Goal: Task Accomplishment & Management: Use online tool/utility

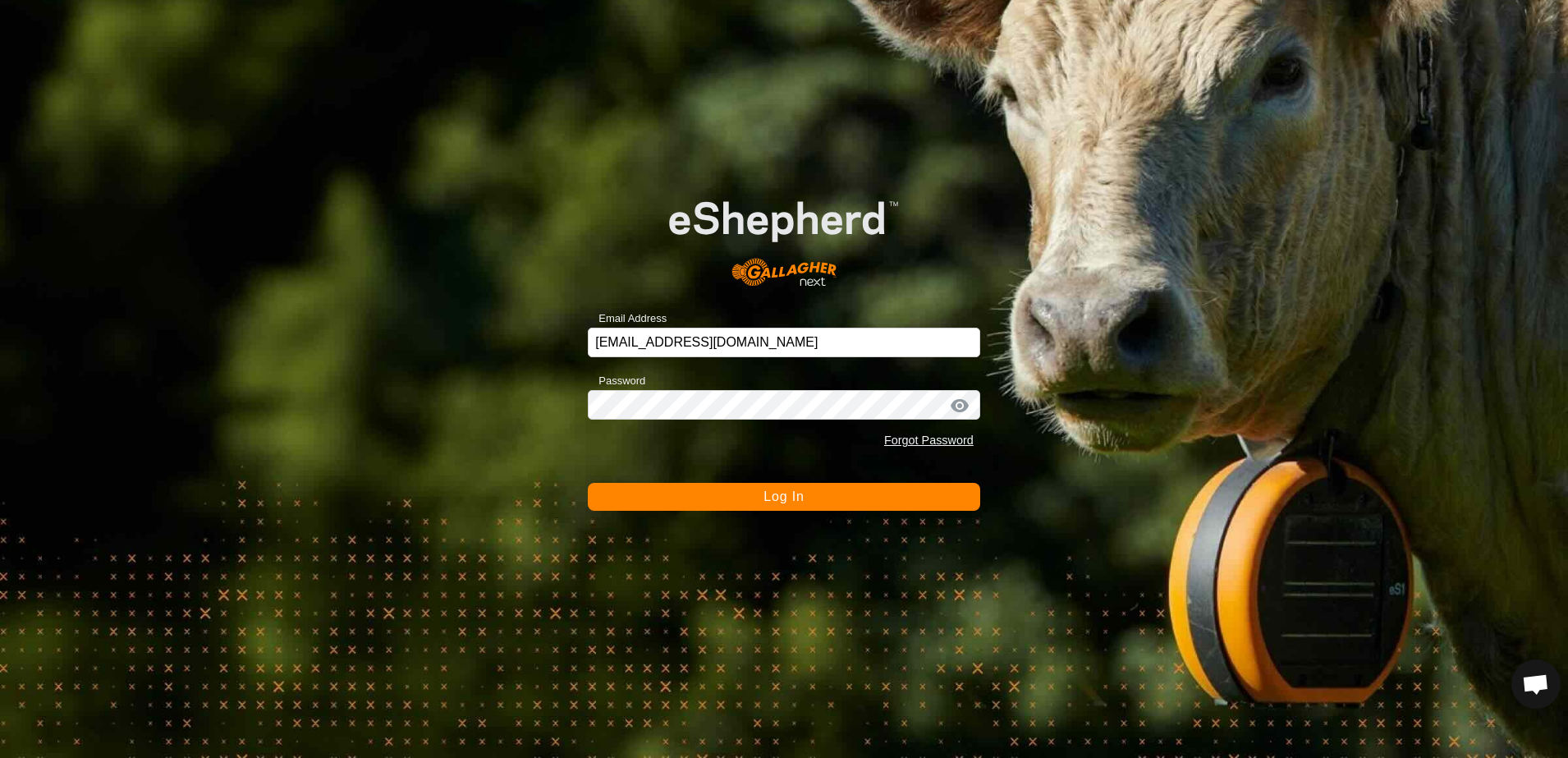
click at [462, 239] on div "Email Address [EMAIL_ADDRESS][DOMAIN_NAME] Password Forgot Password Log In" at bounding box center [784, 379] width 1568 height 758
click at [714, 496] on button "Log In" at bounding box center [783, 496] width 392 height 28
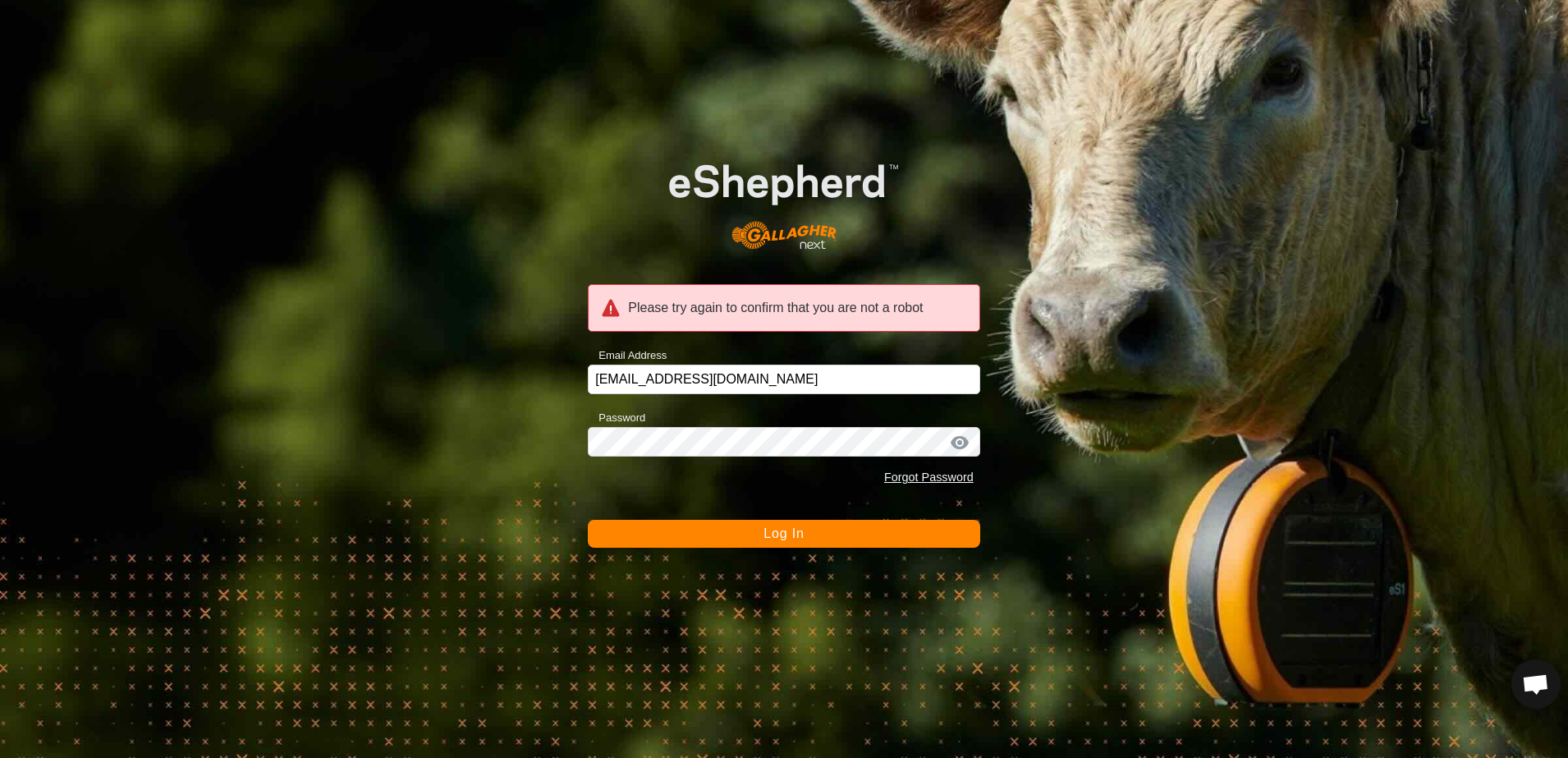
click at [440, 224] on div "Please try again to confirm that you are not a robot Email Address [EMAIL_ADDRE…" at bounding box center [784, 379] width 1568 height 758
click at [433, 228] on div "Please try again to confirm that you are not a robot Email Address [EMAIL_ADDRE…" at bounding box center [784, 379] width 1568 height 758
click at [443, 373] on div "Please try again to confirm that you are not a robot Email Address [EMAIL_ADDRE…" at bounding box center [784, 379] width 1568 height 758
click at [631, 546] on button "Log In" at bounding box center [783, 533] width 392 height 28
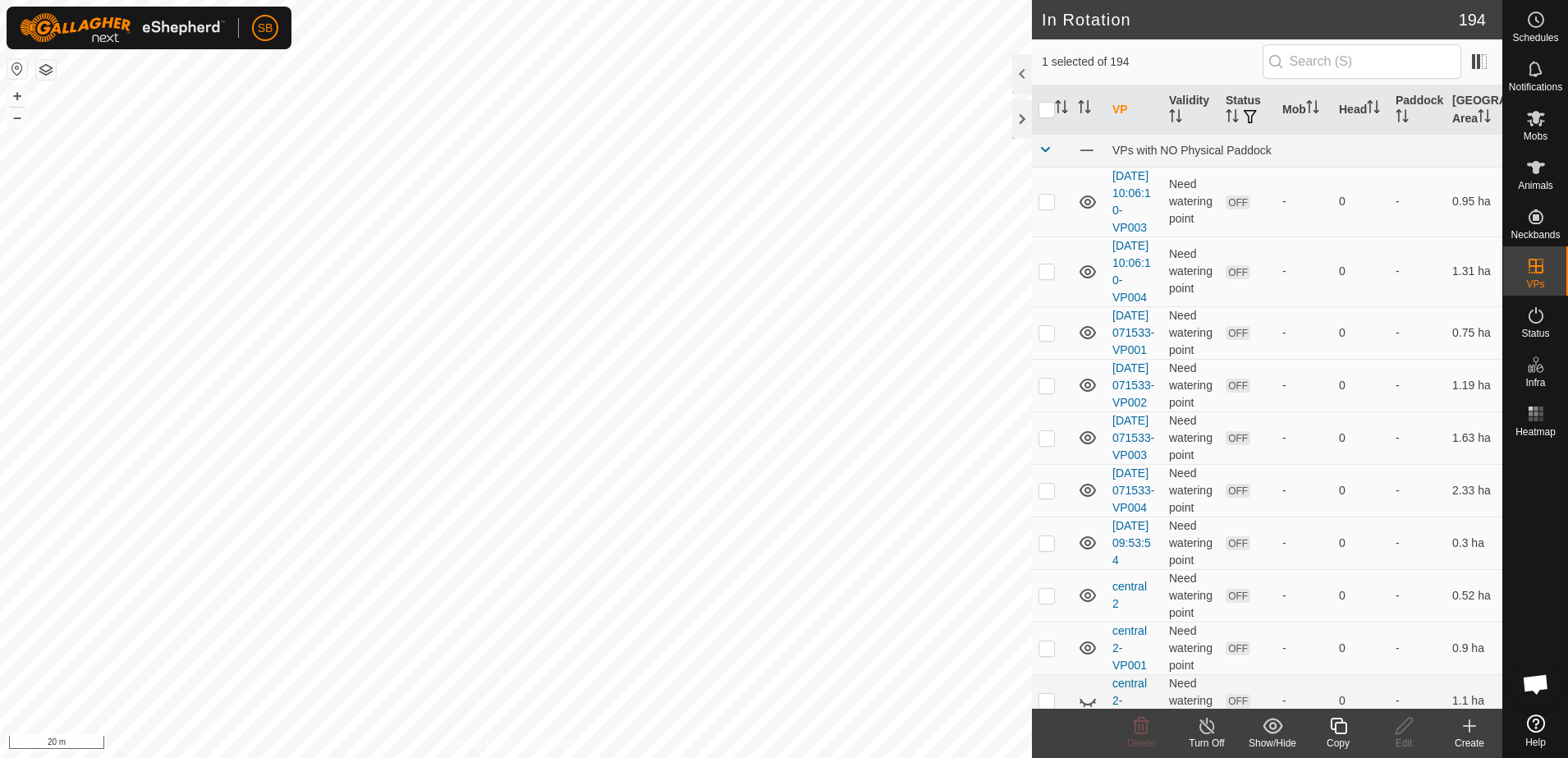
click at [1348, 728] on icon at bounding box center [1337, 726] width 20 height 19
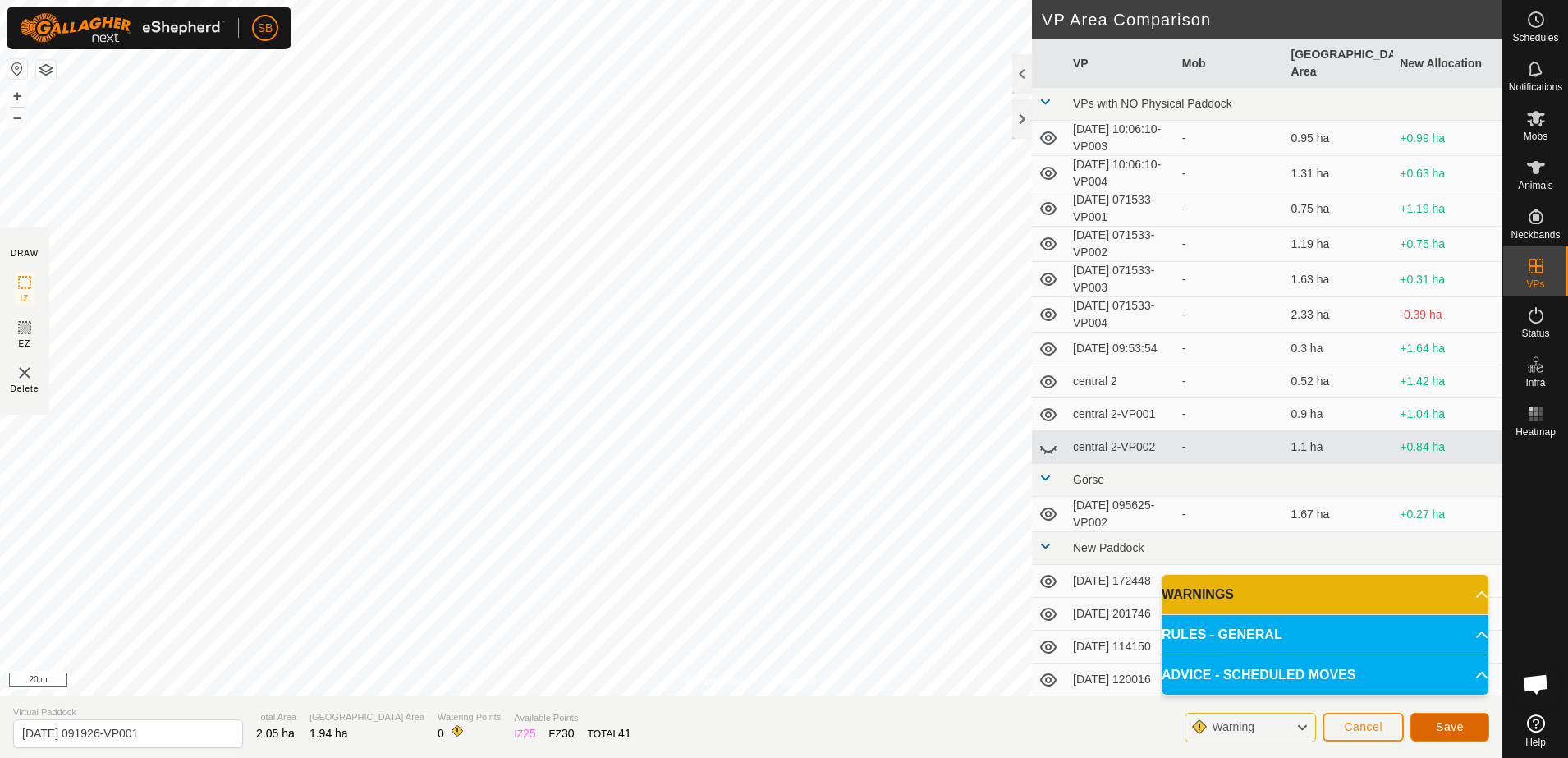
click at [1446, 728] on span "Save" at bounding box center [1449, 727] width 28 height 14
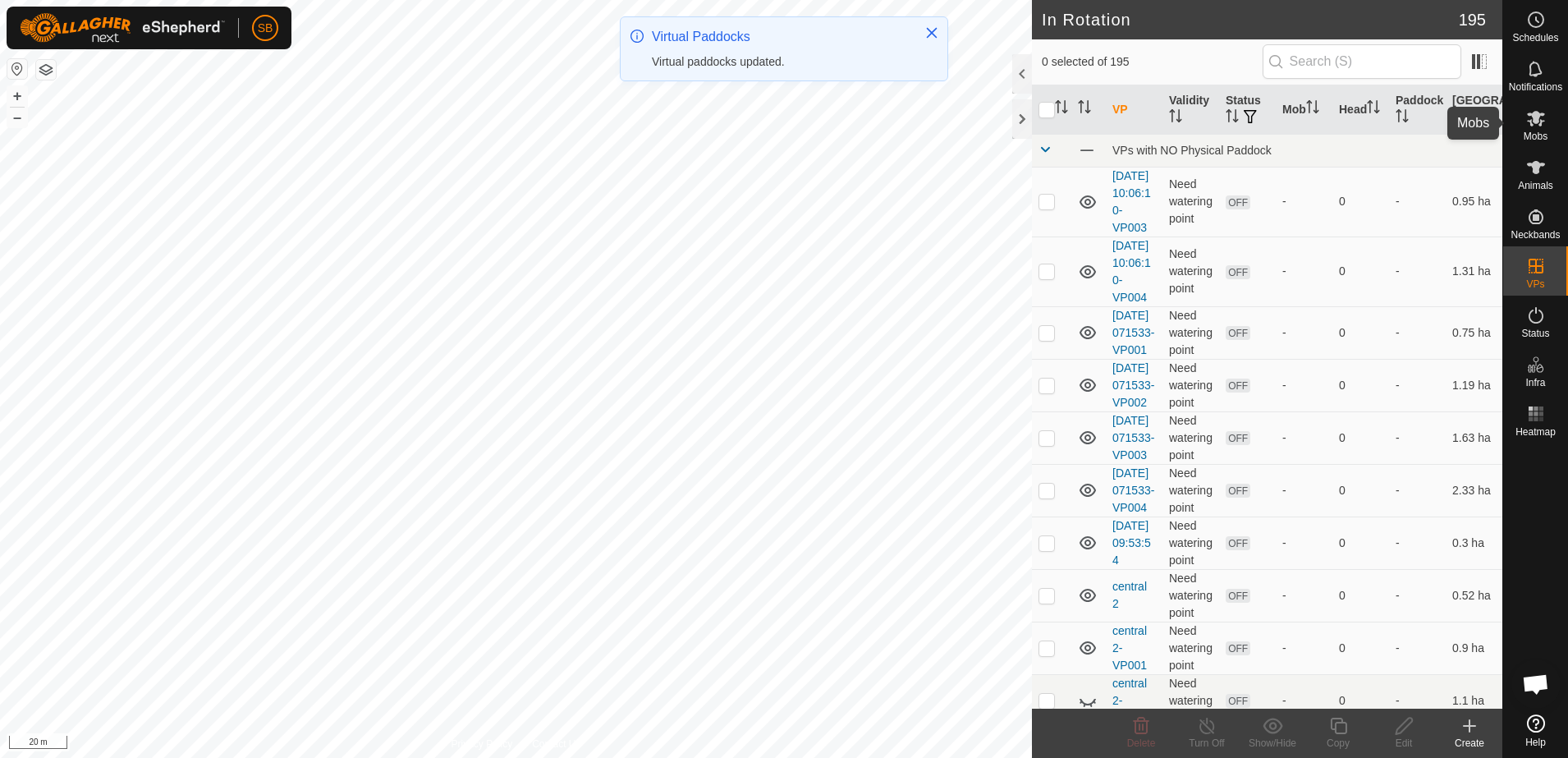
click at [1534, 132] on span "Mobs" at bounding box center [1535, 136] width 23 height 10
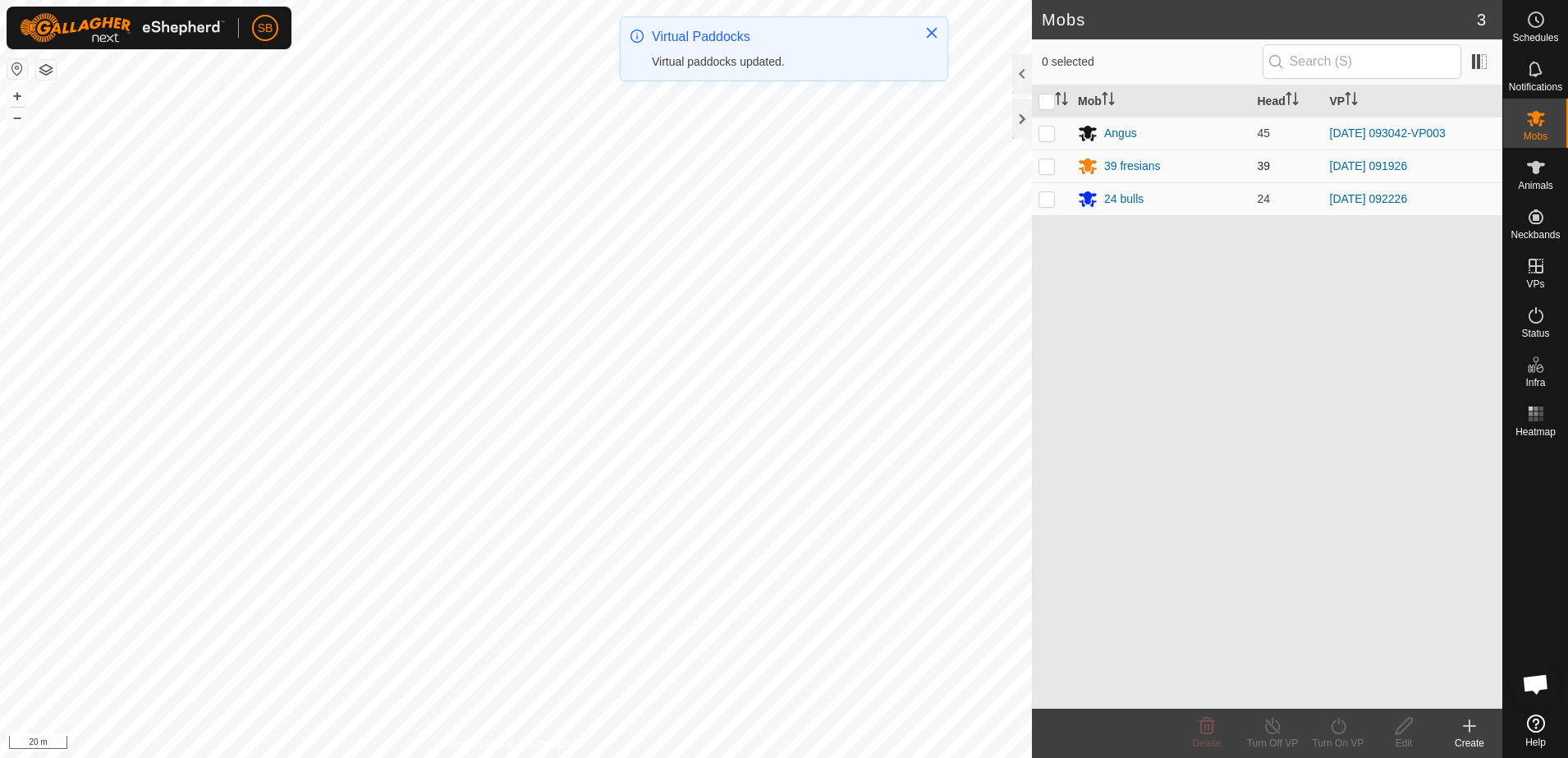
click at [1044, 161] on p-checkbox at bounding box center [1046, 166] width 17 height 14
checkbox input "true"
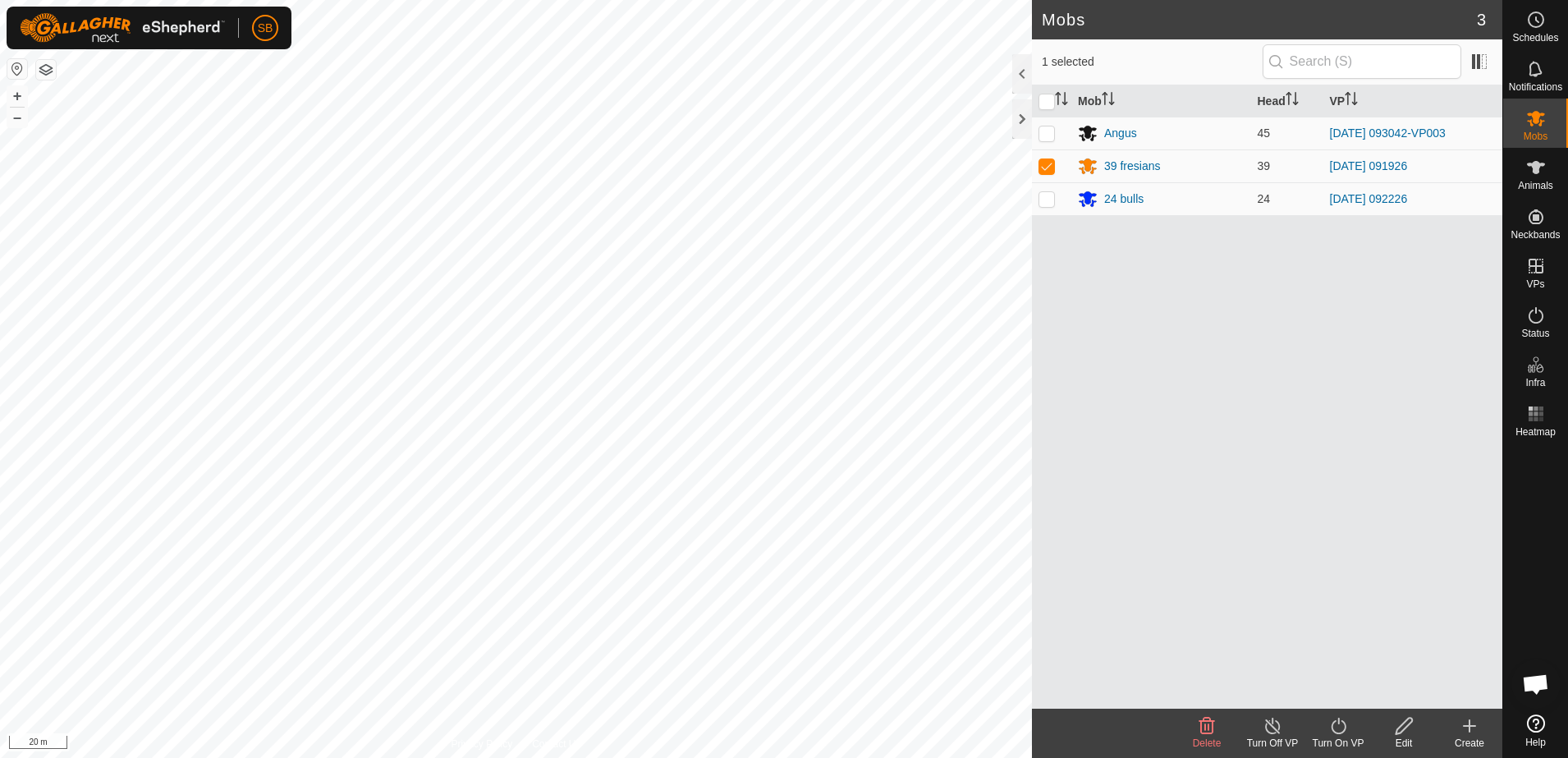
click at [1343, 734] on icon at bounding box center [1337, 726] width 20 height 19
click at [1331, 691] on link "Now" at bounding box center [1386, 690] width 162 height 33
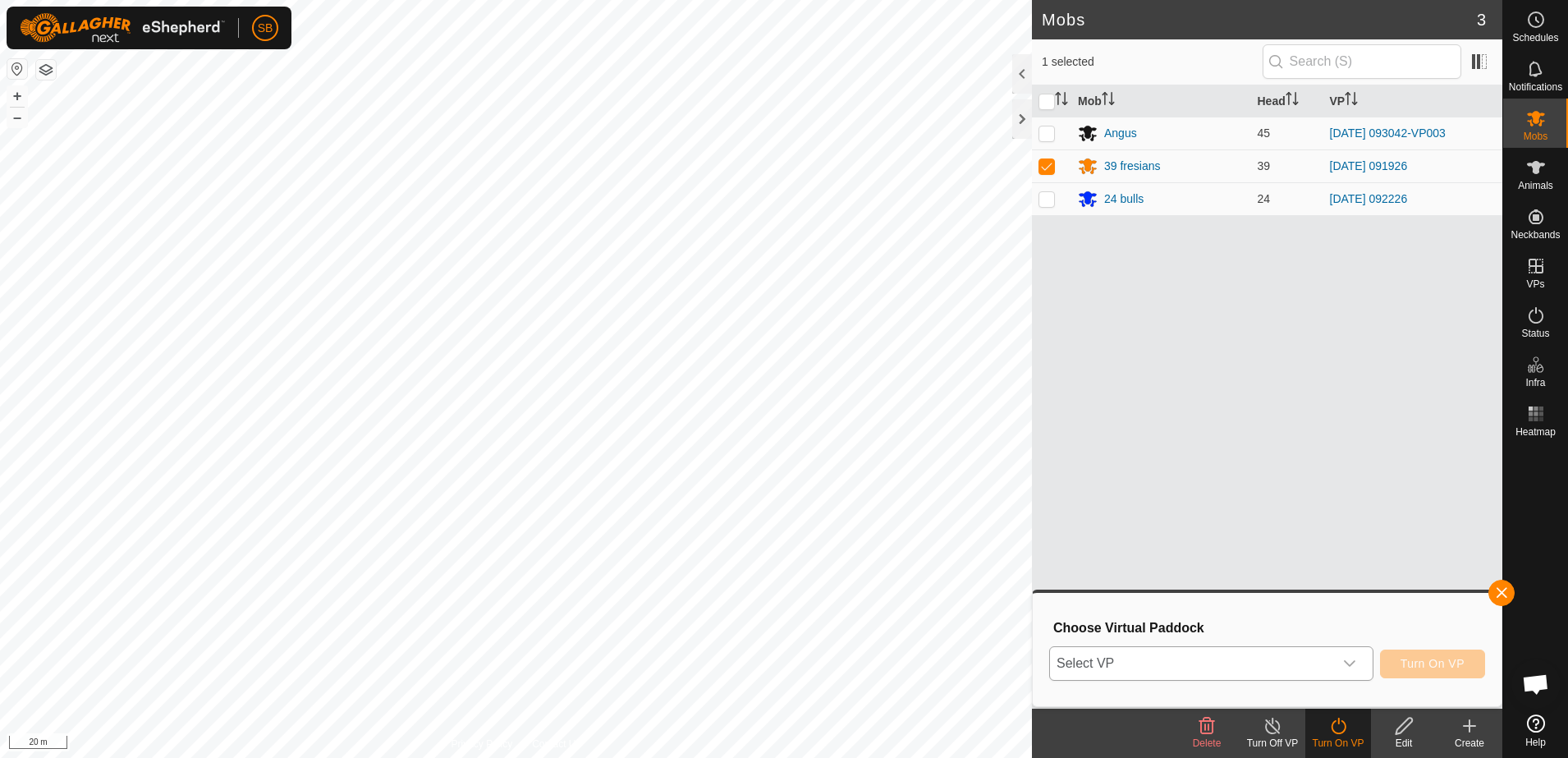
click at [1315, 656] on span "Select VP" at bounding box center [1191, 664] width 283 height 33
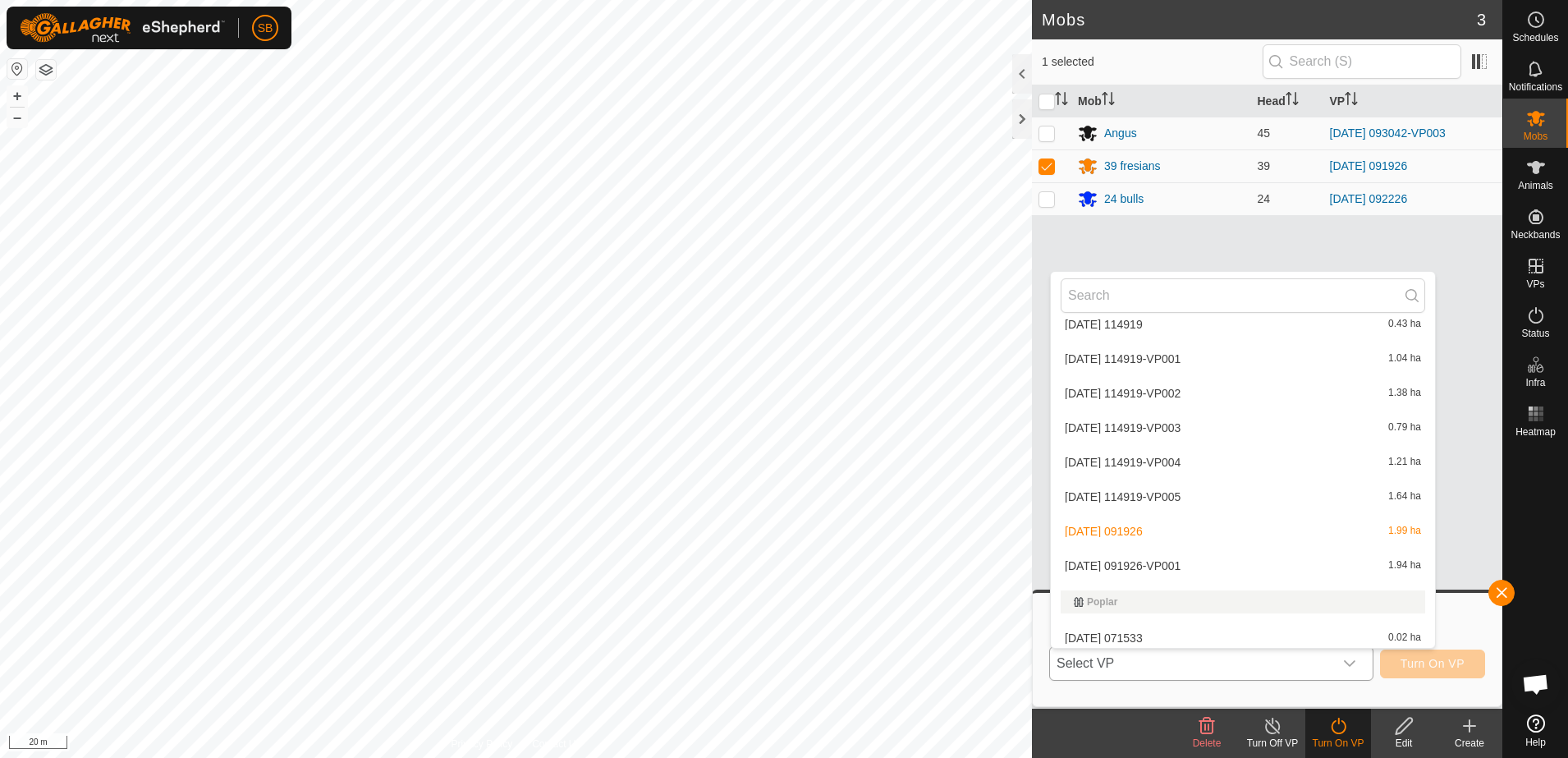
scroll to position [5765, 0]
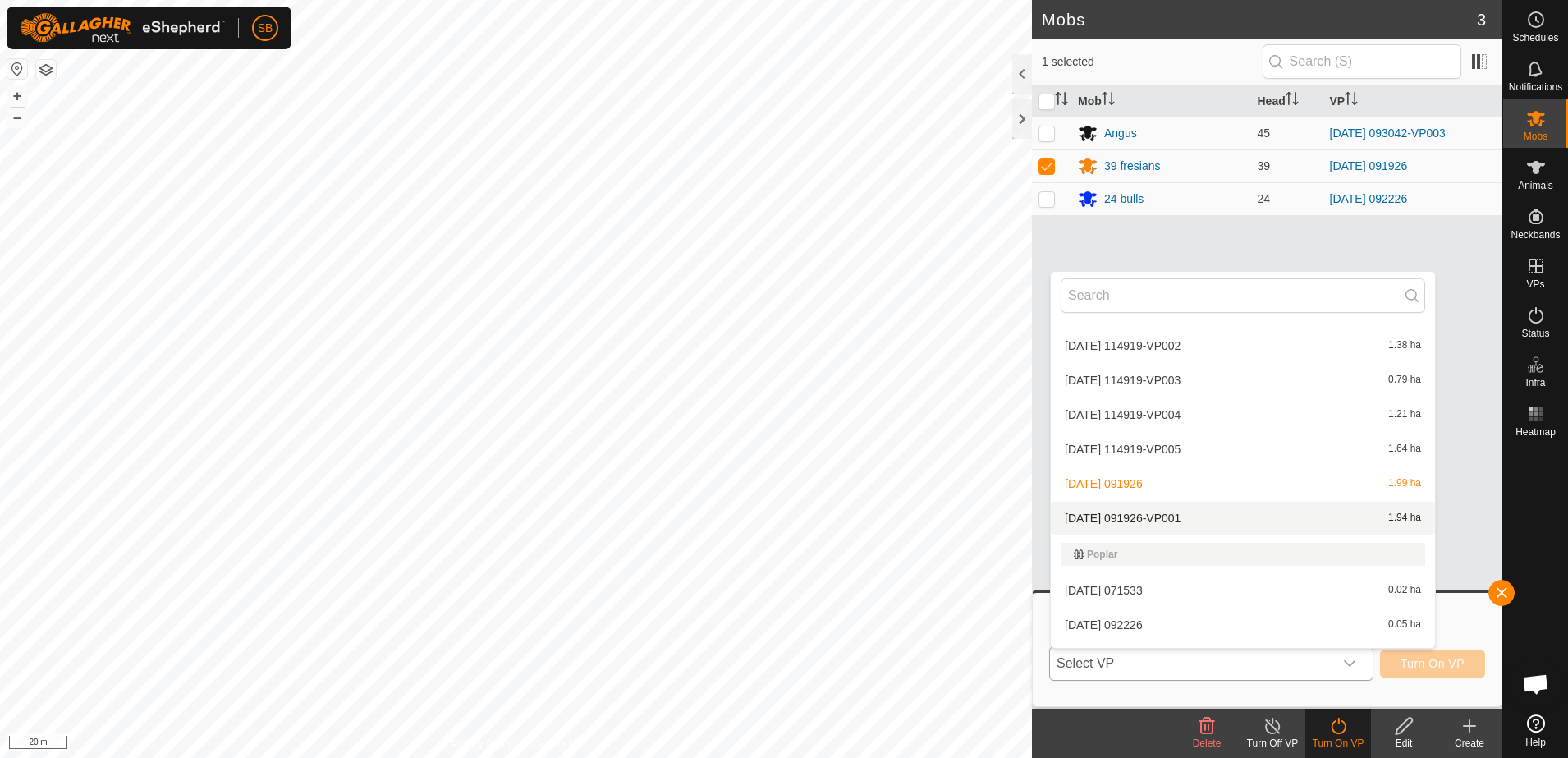
click at [1200, 516] on li "[DATE] 091926-VP001 1.94 ha" at bounding box center [1242, 519] width 384 height 33
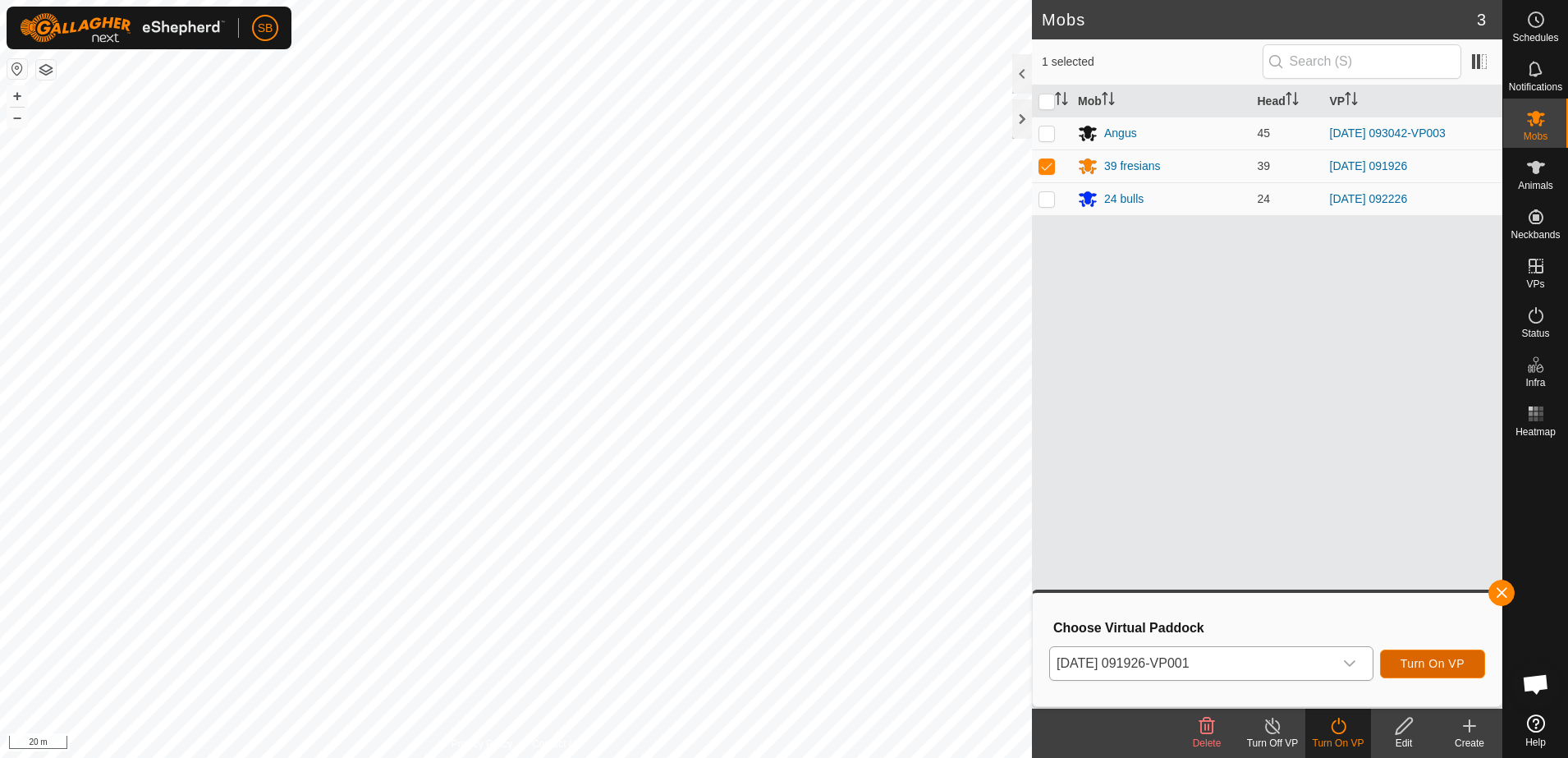
click at [1421, 671] on button "Turn On VP" at bounding box center [1432, 664] width 105 height 29
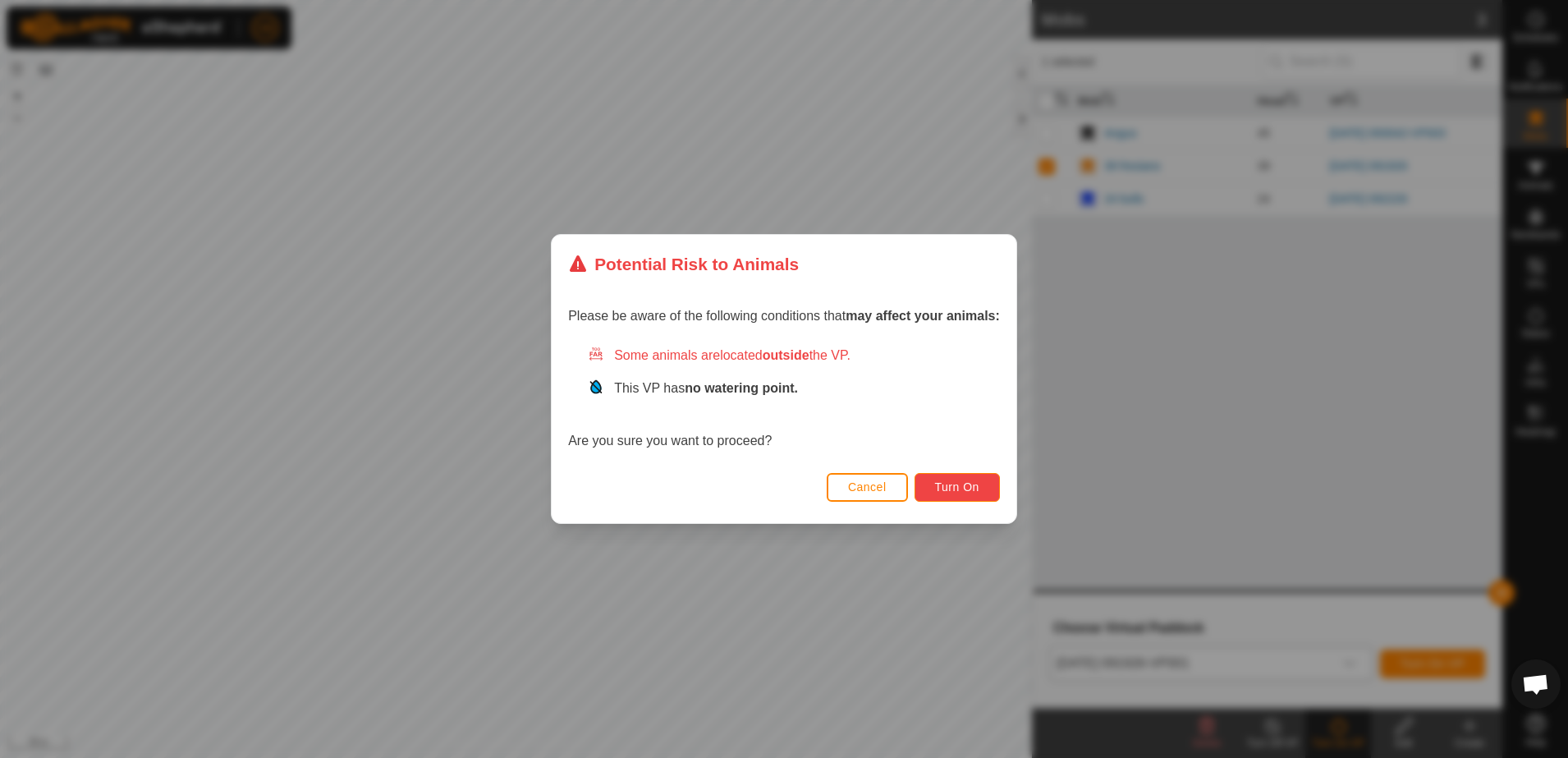
click at [953, 491] on span "Turn On" at bounding box center [957, 487] width 45 height 14
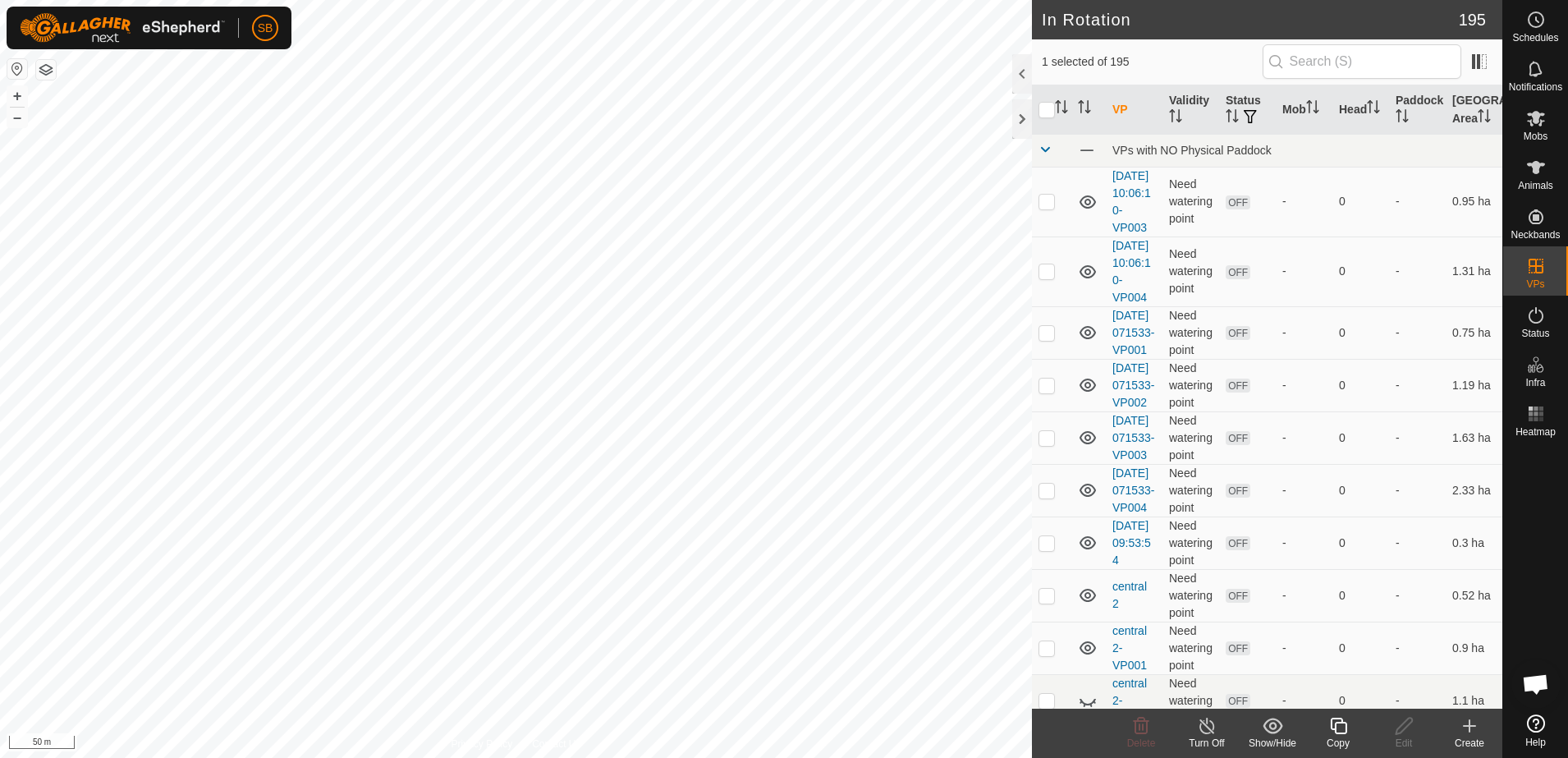
click at [1469, 737] on div "Create" at bounding box center [1470, 742] width 66 height 15
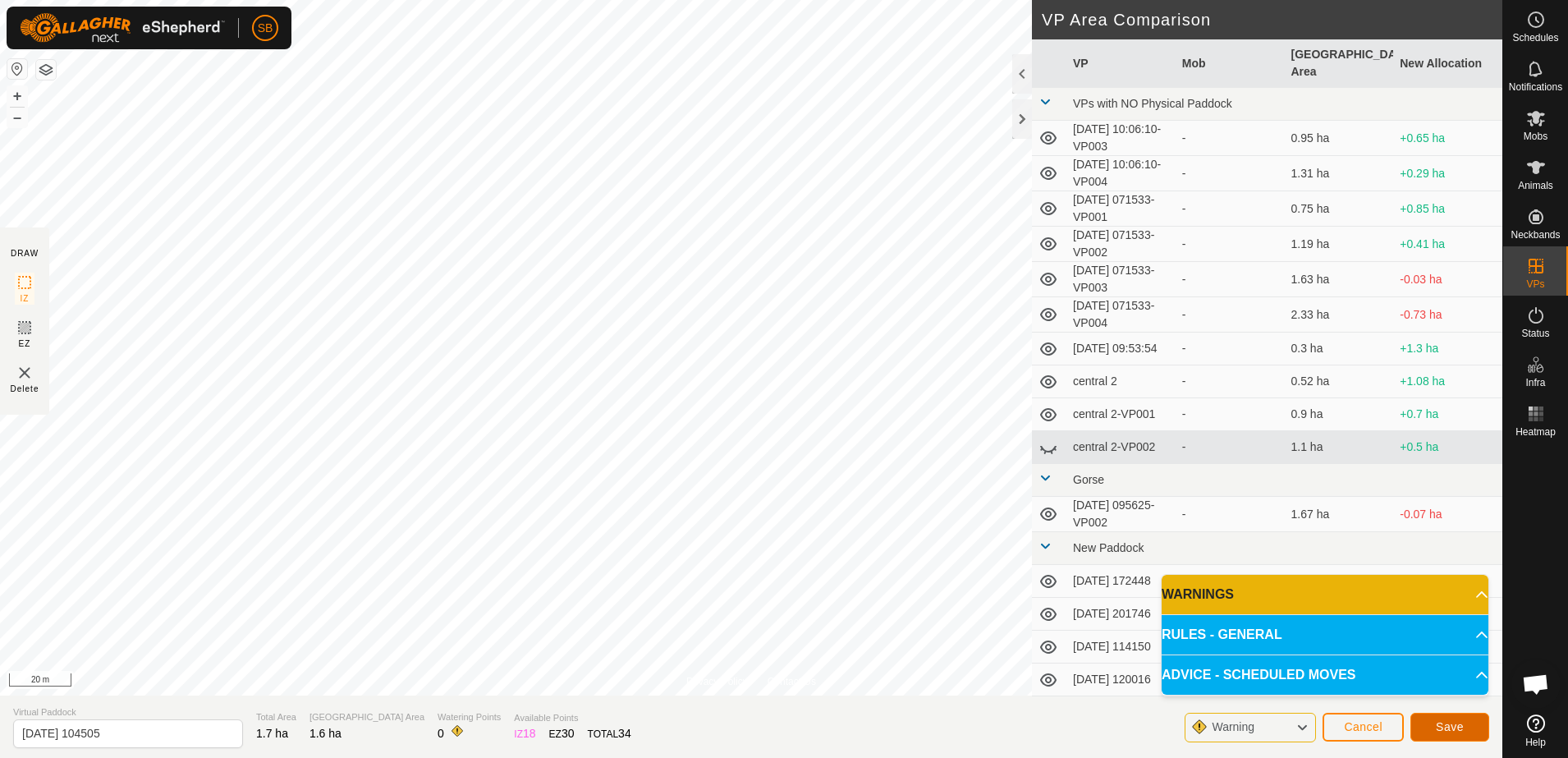
click at [1426, 726] on button "Save" at bounding box center [1449, 727] width 79 height 29
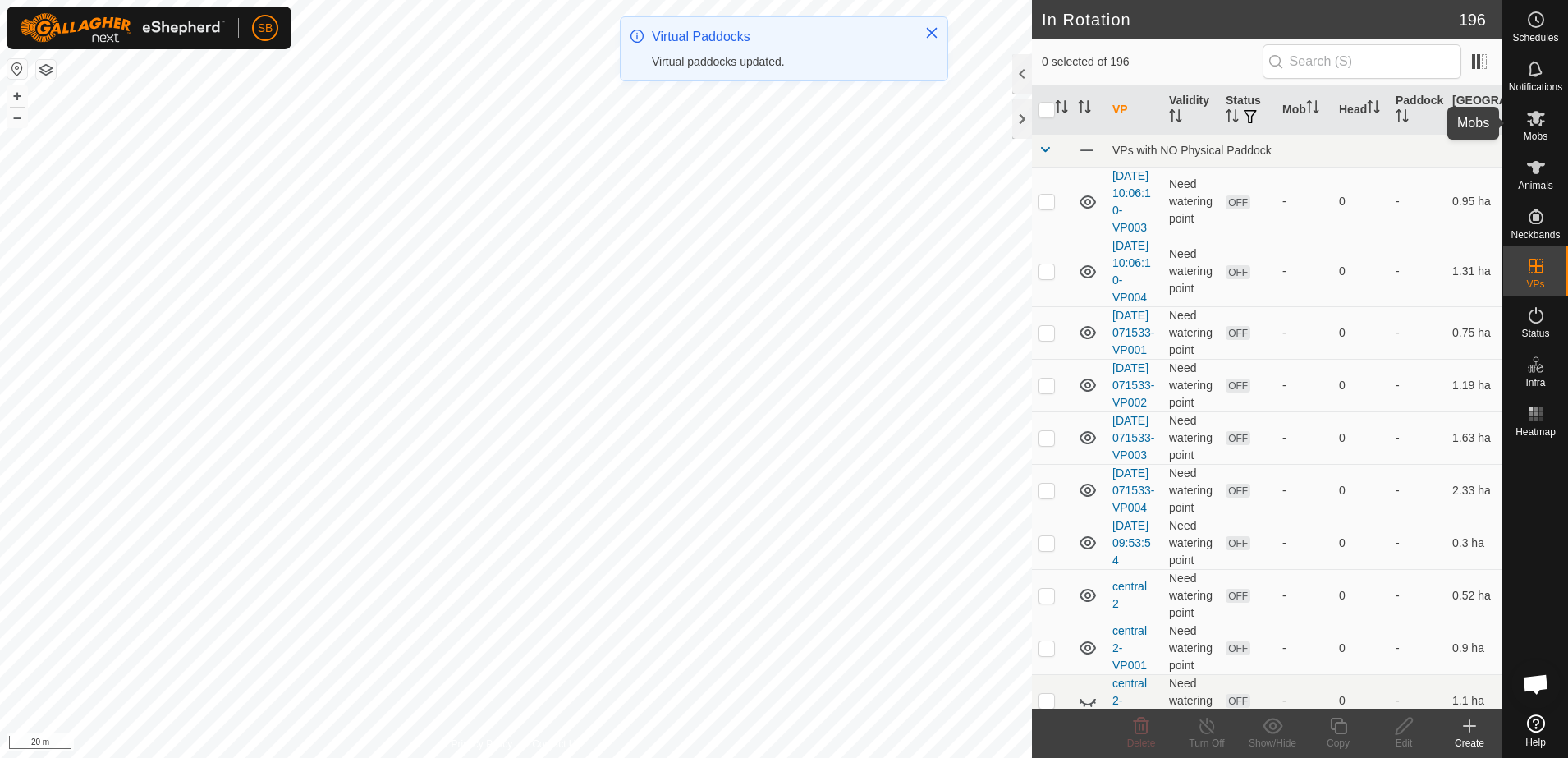
click at [1530, 134] on span "Mobs" at bounding box center [1535, 136] width 23 height 10
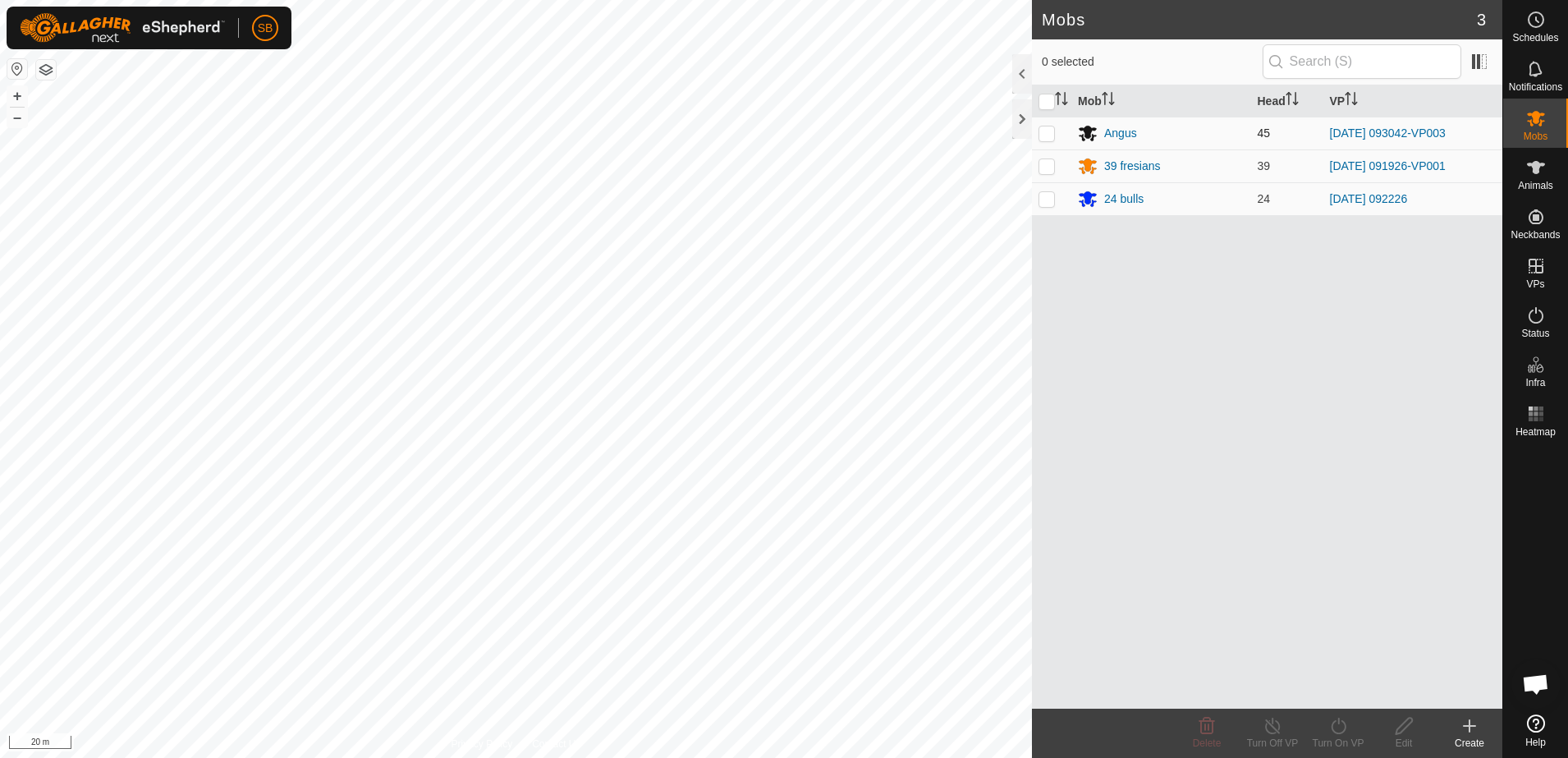
click at [1051, 139] on p-checkbox at bounding box center [1046, 133] width 17 height 14
checkbox input "true"
click at [1333, 723] on icon at bounding box center [1337, 725] width 15 height 17
click at [1349, 704] on link "Now" at bounding box center [1386, 690] width 162 height 33
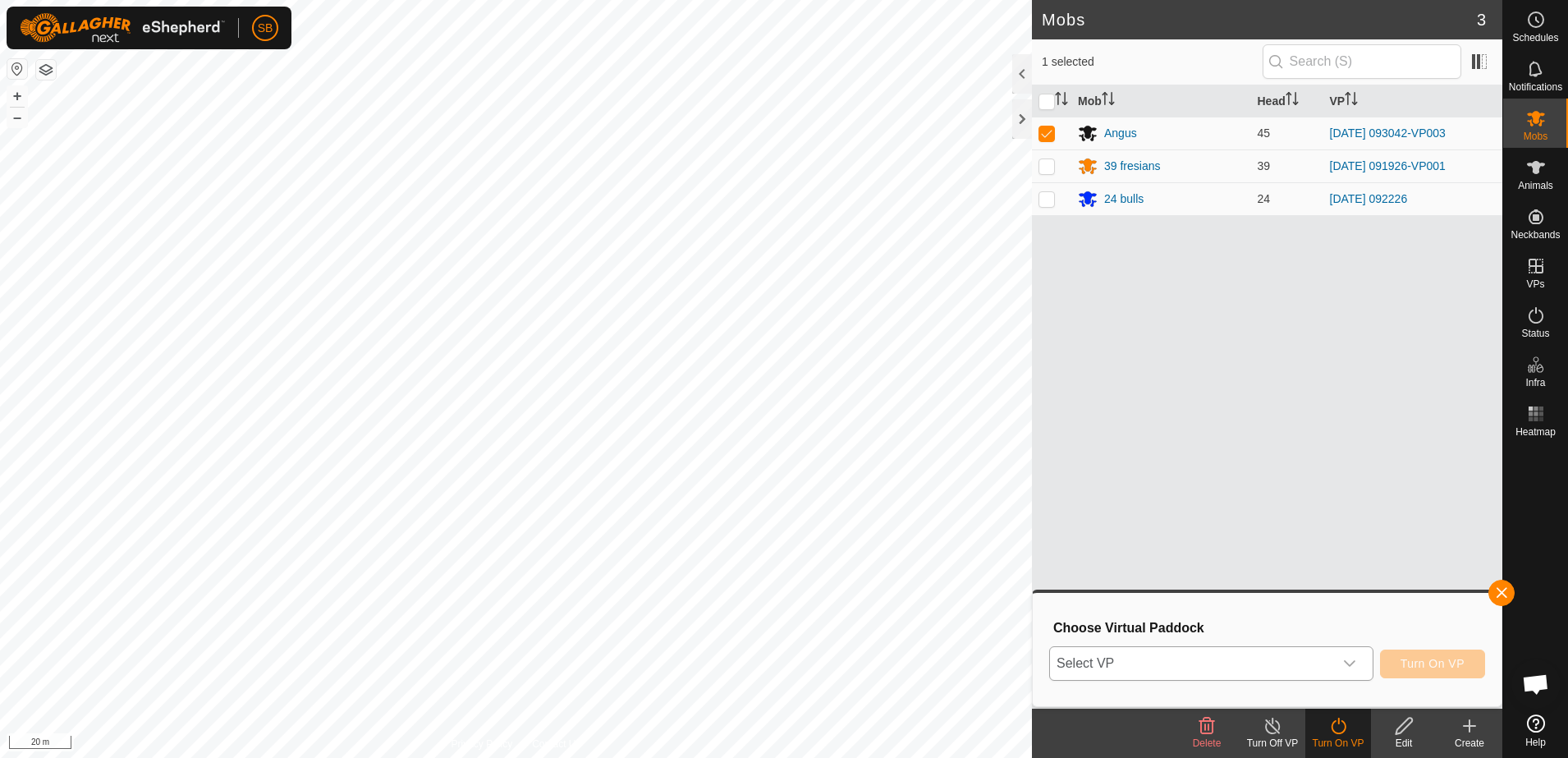
click at [1352, 668] on icon "dropdown trigger" at bounding box center [1349, 664] width 14 height 14
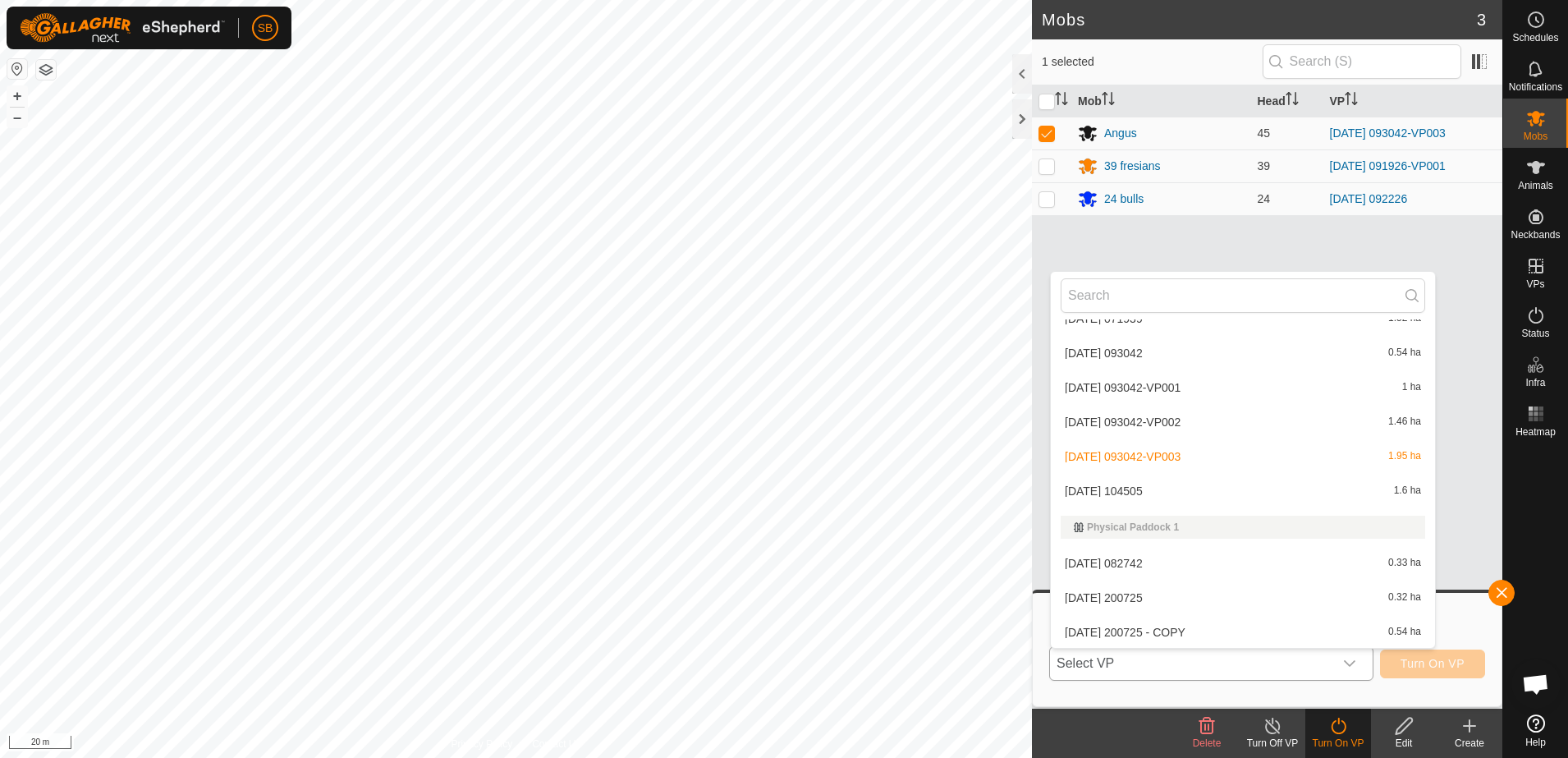
scroll to position [3815, 0]
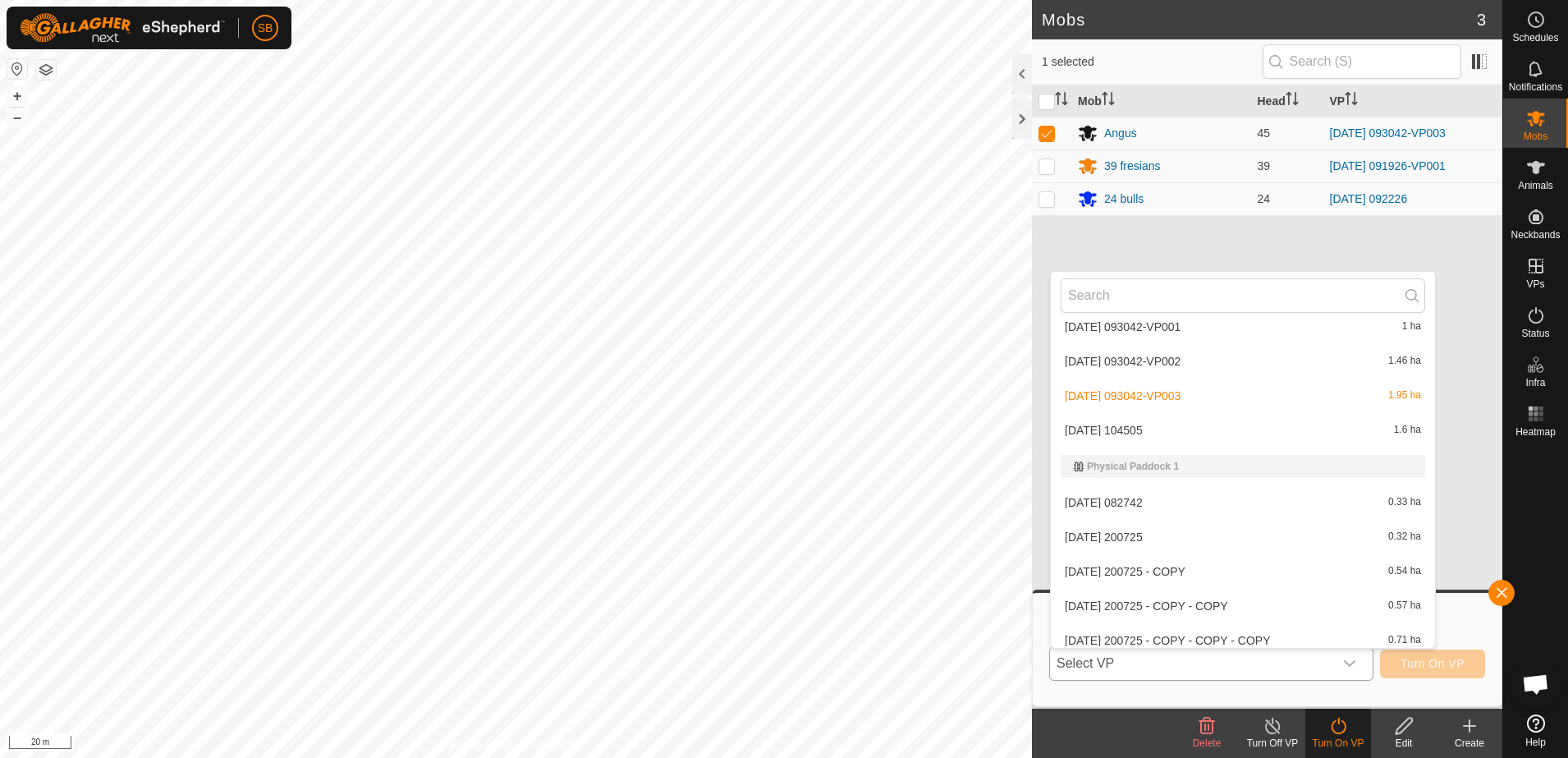
click at [1180, 423] on li "[DATE] 104505 1.6 ha" at bounding box center [1242, 430] width 384 height 33
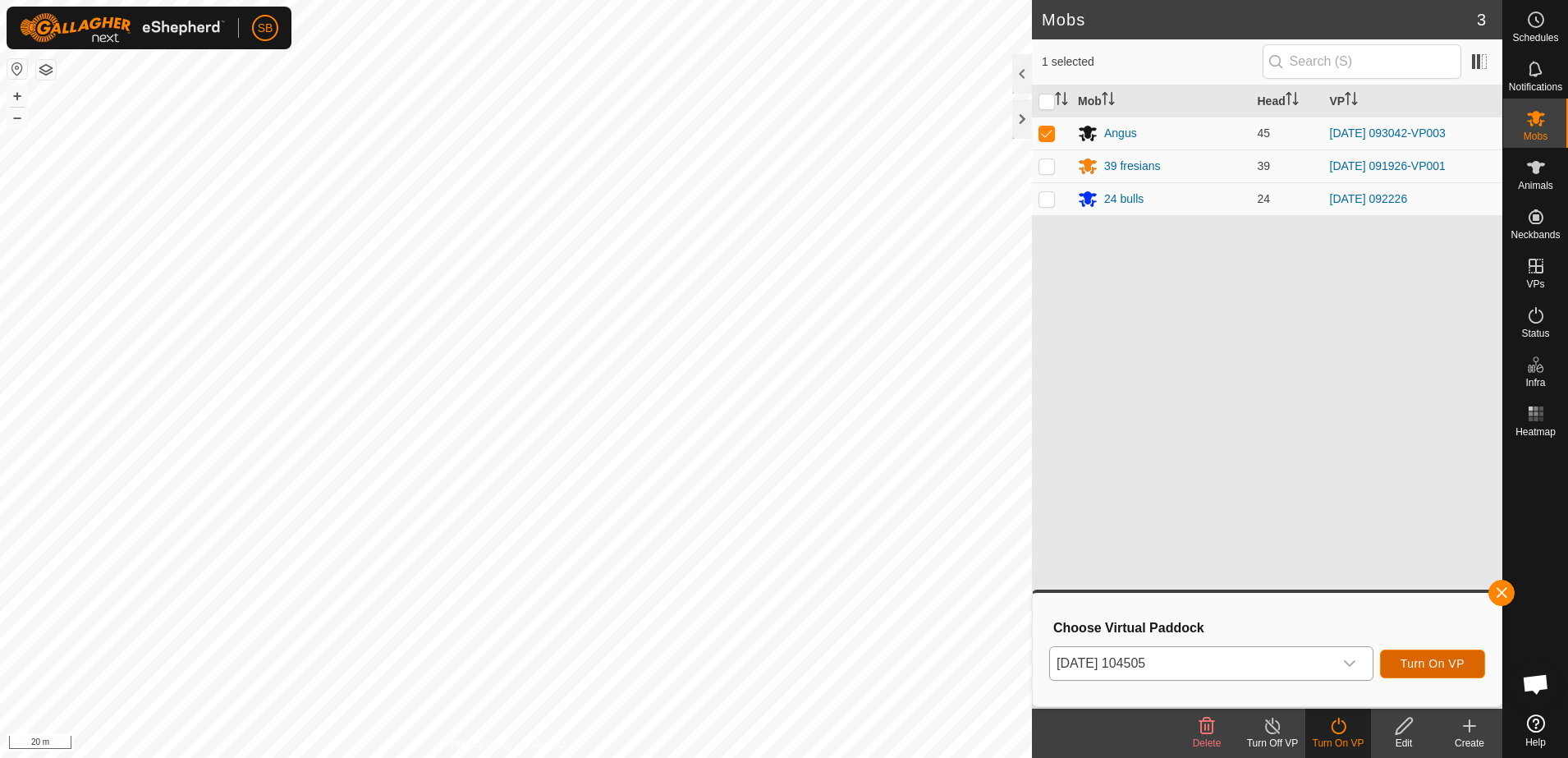
click at [1410, 665] on span "Turn On VP" at bounding box center [1433, 664] width 64 height 14
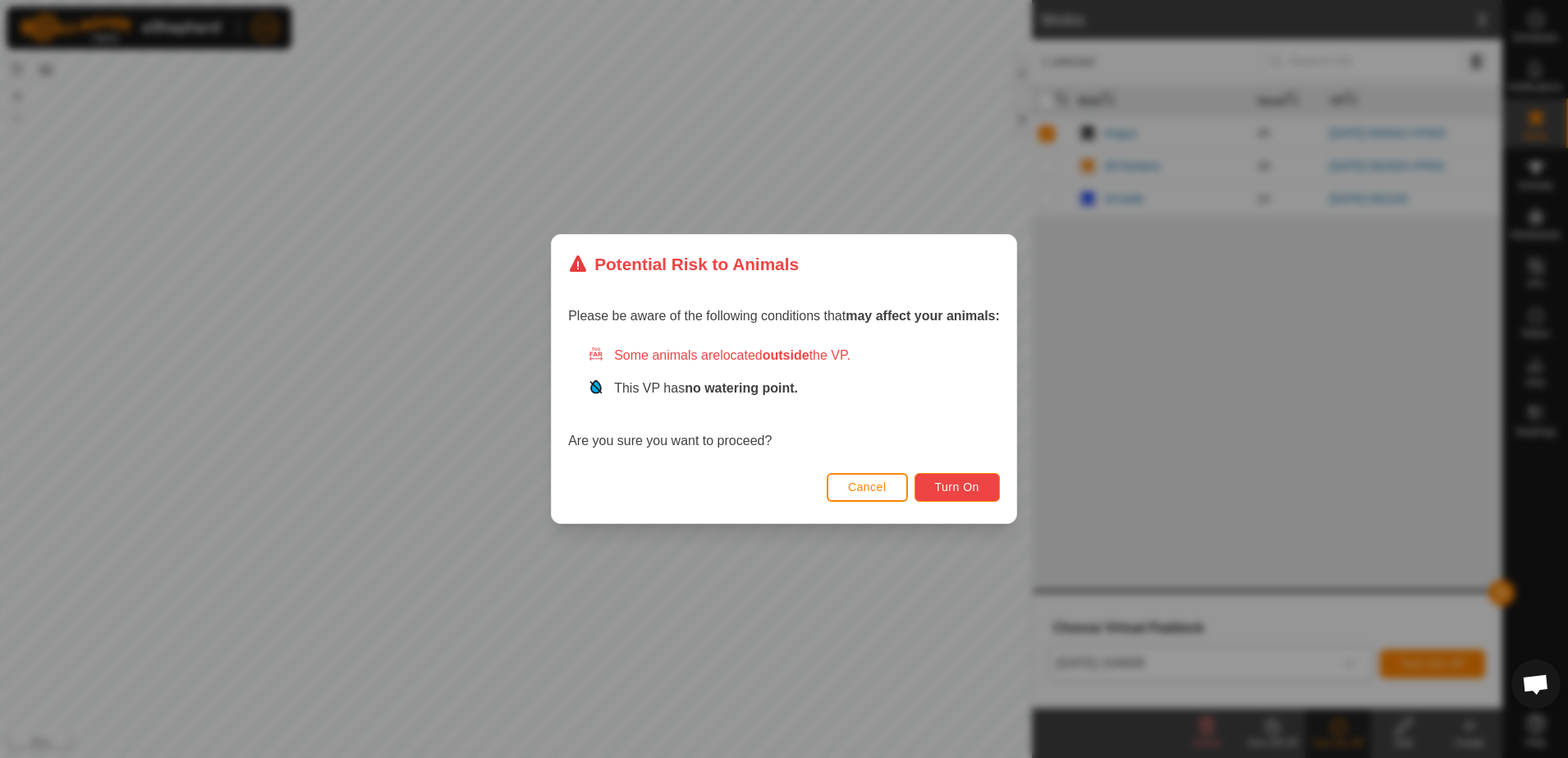
click at [964, 490] on span "Turn On" at bounding box center [957, 487] width 45 height 14
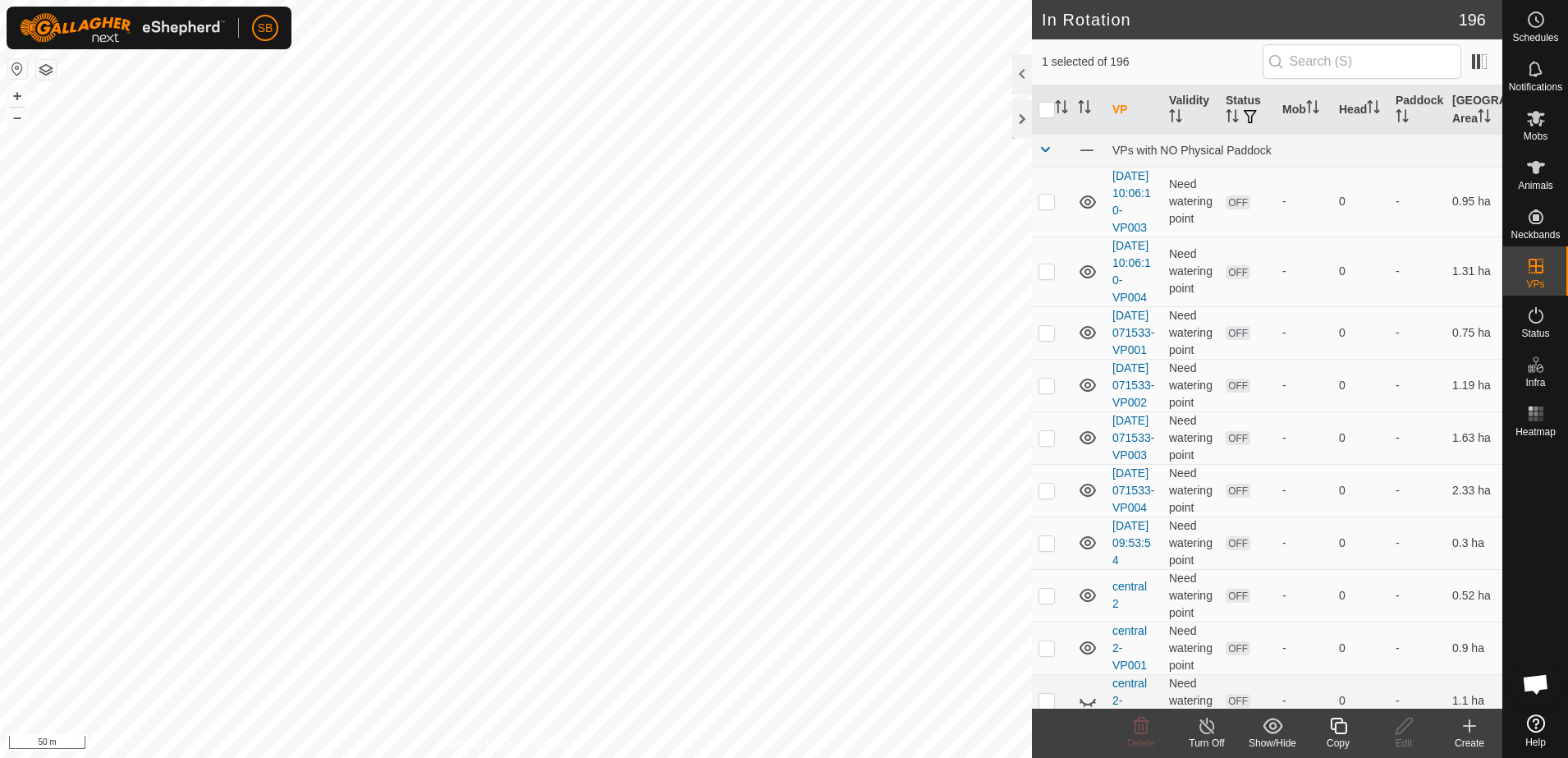
click at [1336, 732] on icon at bounding box center [1337, 726] width 20 height 19
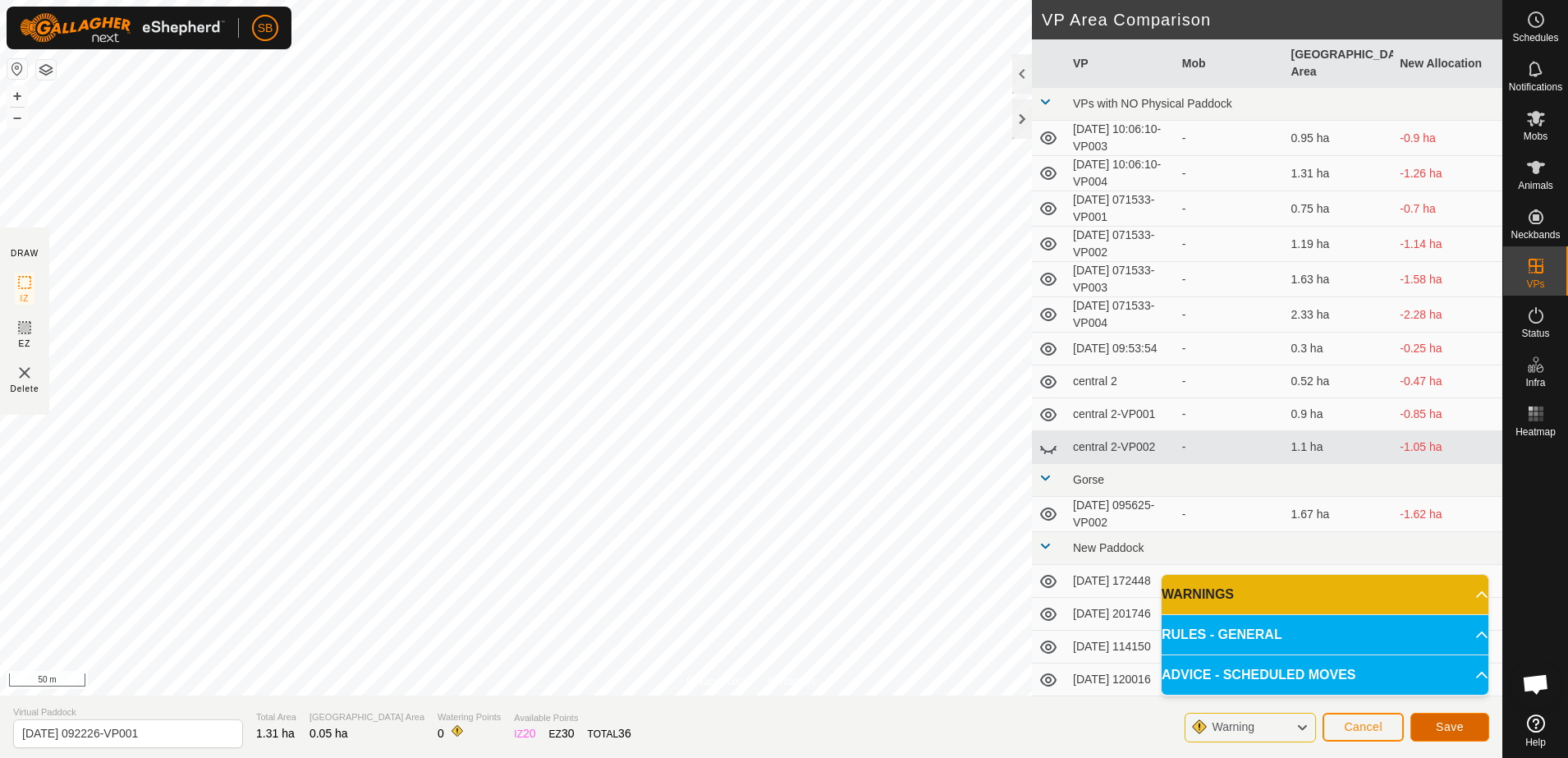
click at [1446, 724] on span "Save" at bounding box center [1449, 727] width 28 height 14
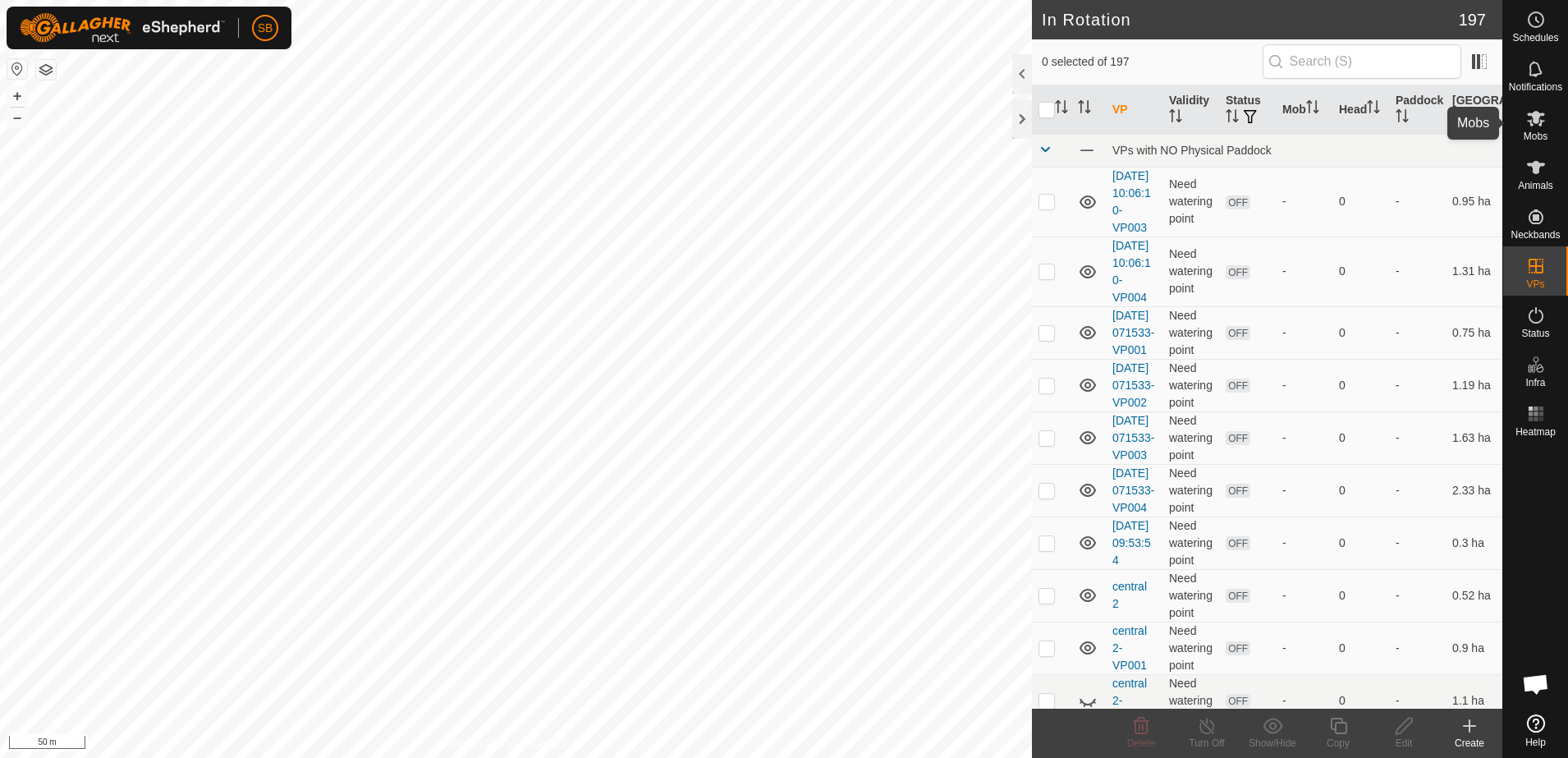
click at [1537, 137] on span "Mobs" at bounding box center [1535, 136] width 23 height 10
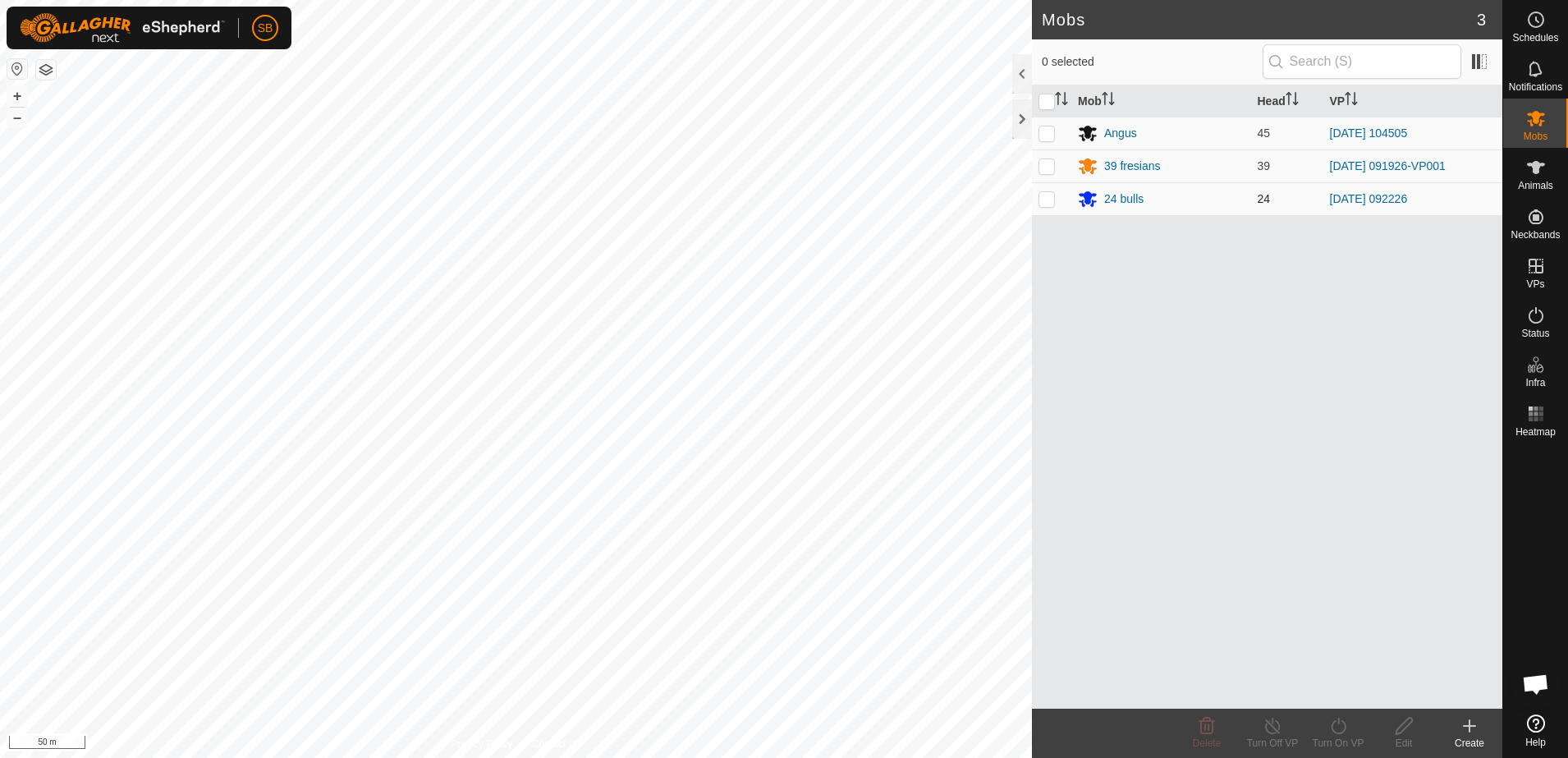
click at [1043, 197] on p-checkbox at bounding box center [1046, 199] width 17 height 14
checkbox input "true"
click at [1334, 732] on icon at bounding box center [1337, 725] width 15 height 17
click at [1341, 693] on span "Now" at bounding box center [1329, 690] width 26 height 19
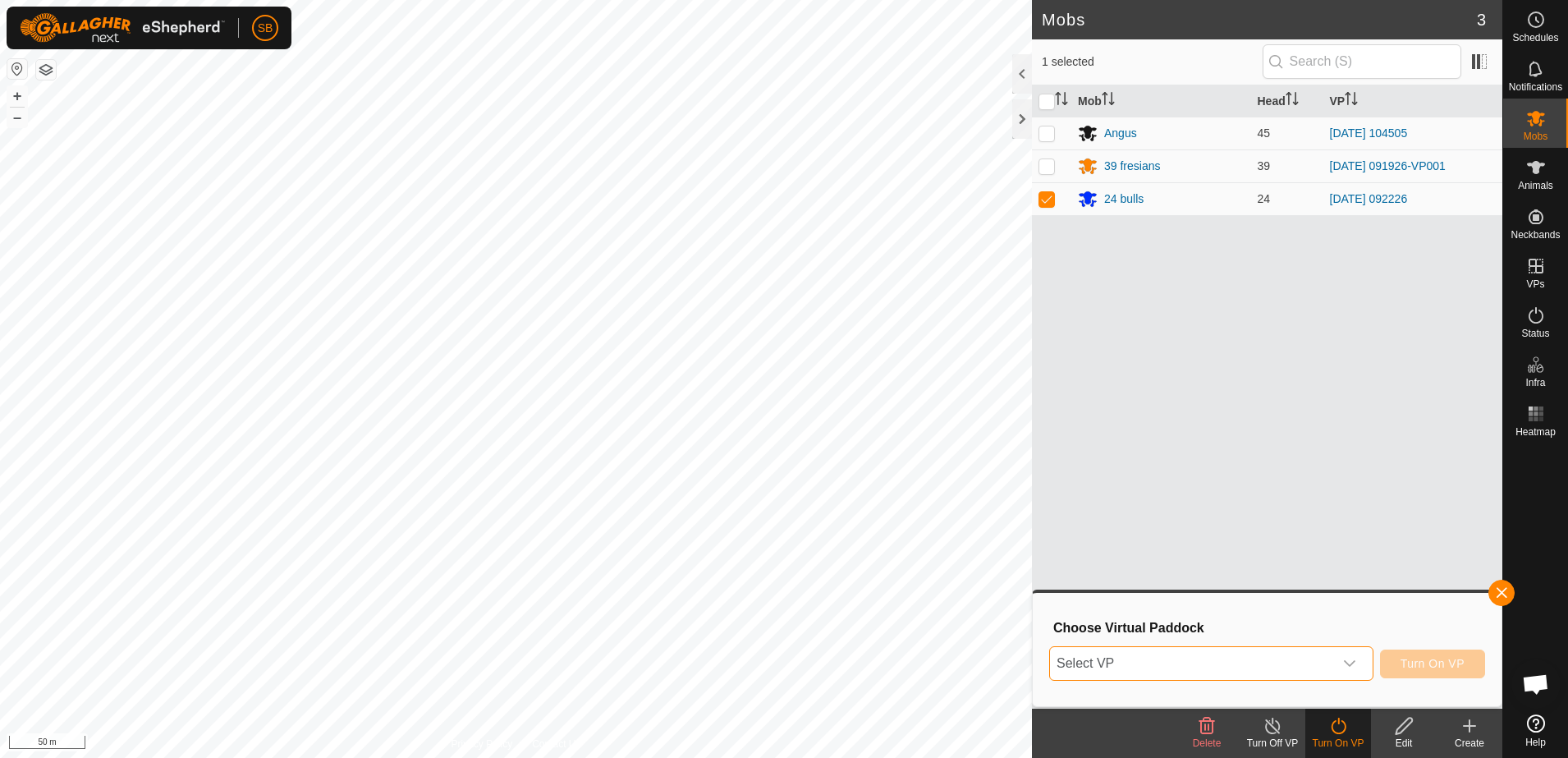
click at [1332, 666] on span "Select VP" at bounding box center [1191, 664] width 283 height 33
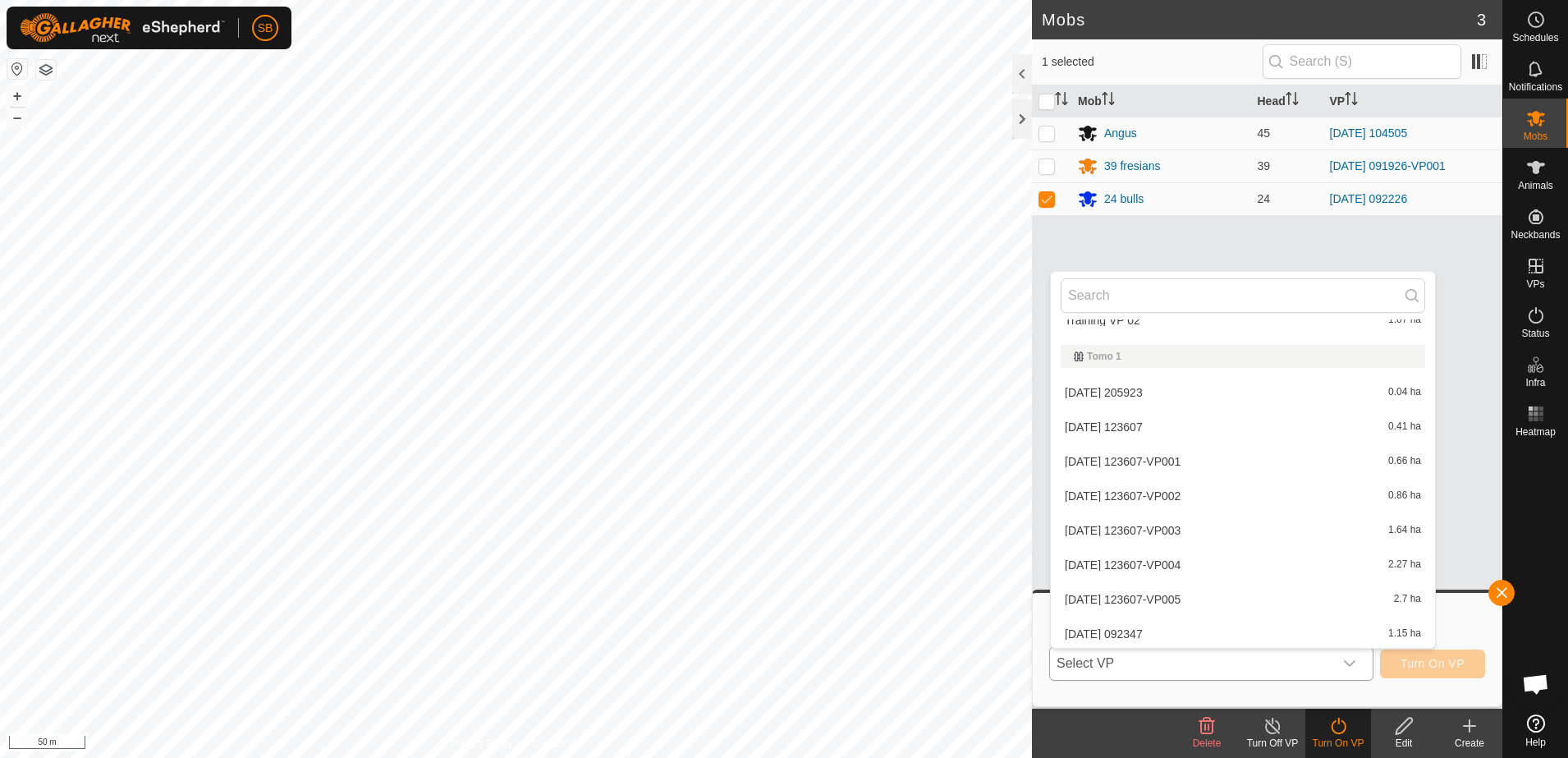
scroll to position [5888, 0]
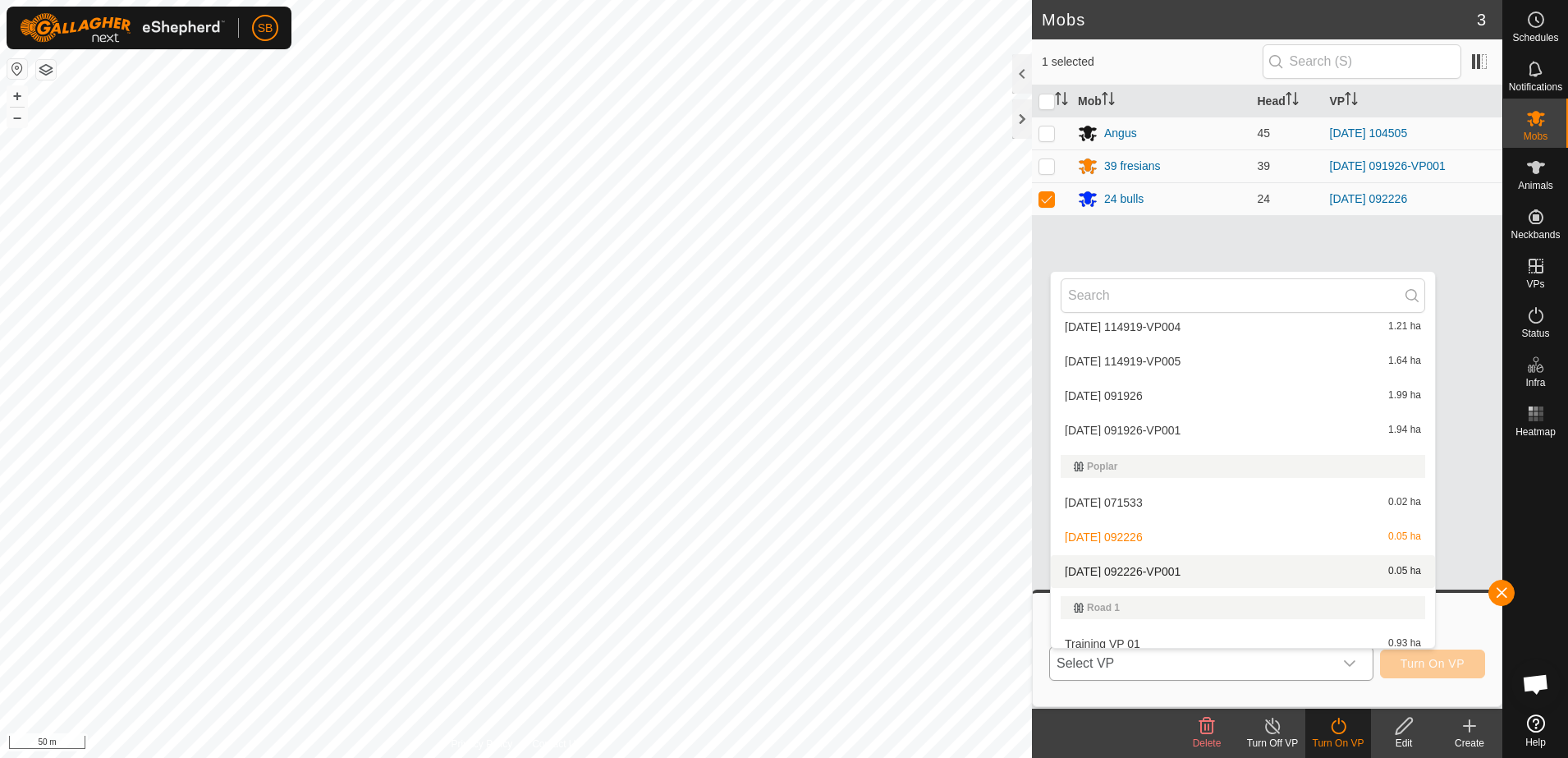
click at [1232, 571] on li "[DATE] 092226-VP001 0.05 ha" at bounding box center [1242, 571] width 384 height 33
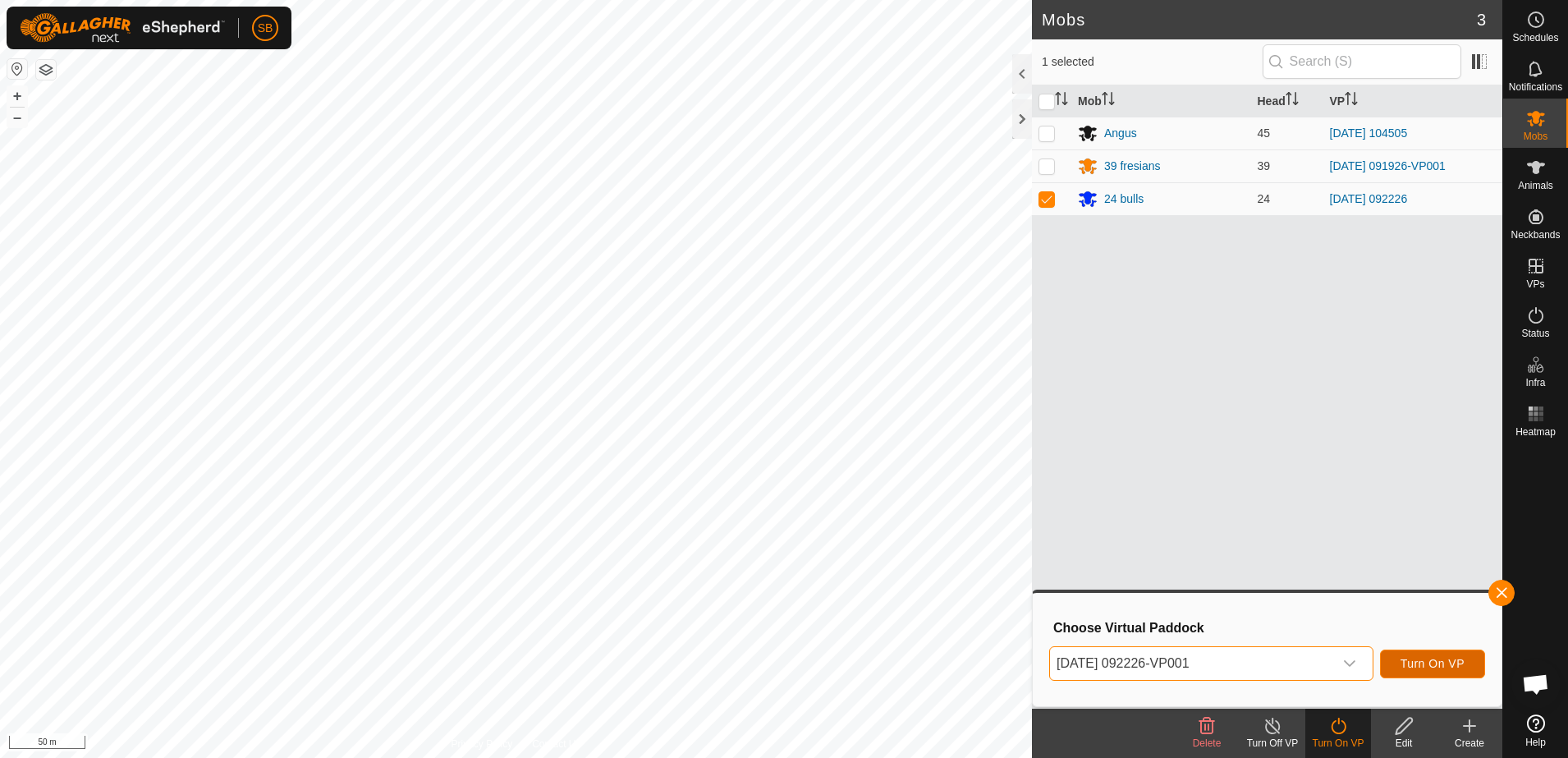
click at [1417, 654] on button "Turn On VP" at bounding box center [1432, 664] width 105 height 29
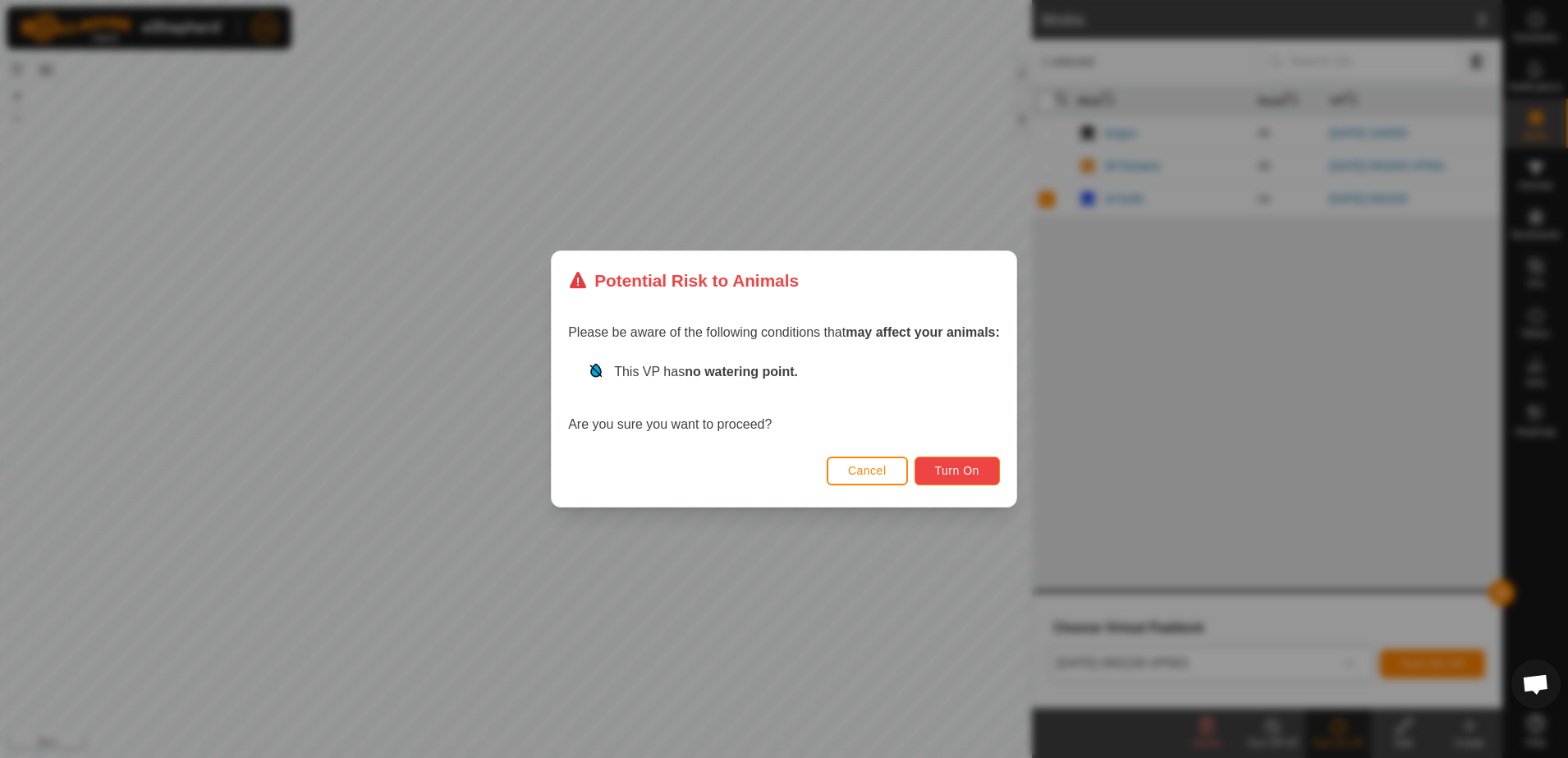
click at [955, 471] on span "Turn On" at bounding box center [957, 471] width 45 height 14
